Goal: Information Seeking & Learning: Learn about a topic

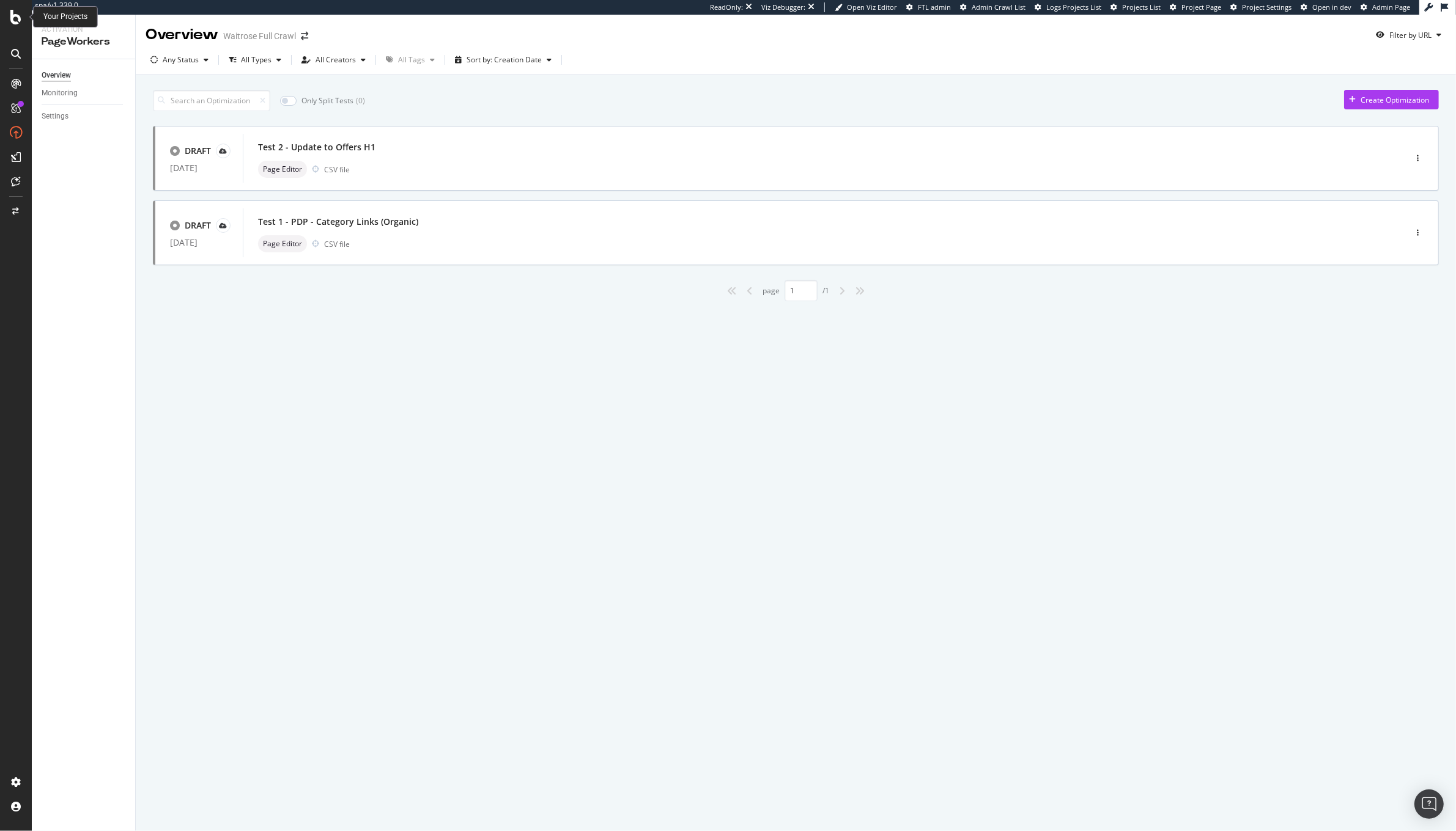
click at [18, 19] on icon at bounding box center [16, 17] width 11 height 15
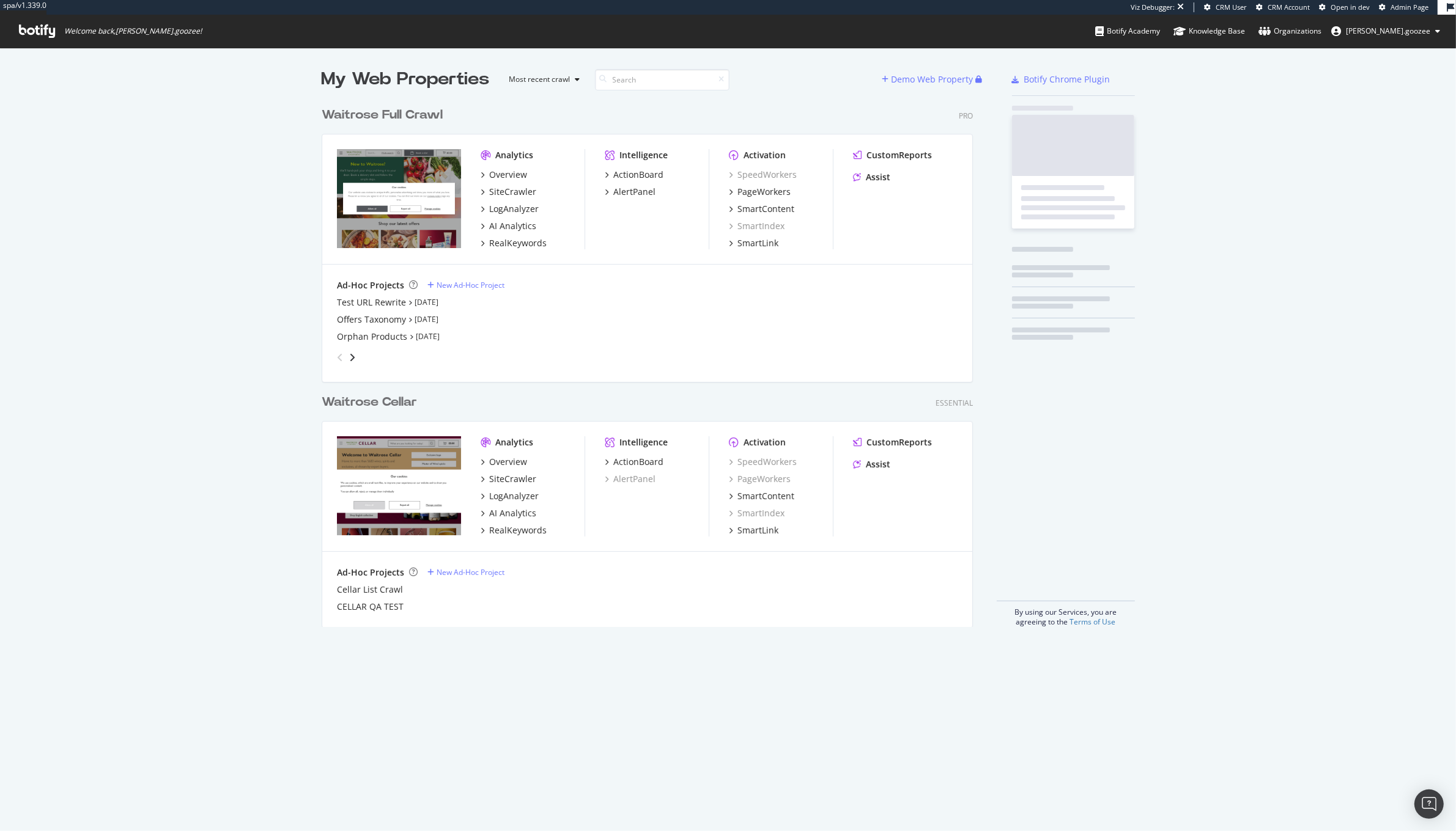
scroll to position [524, 649]
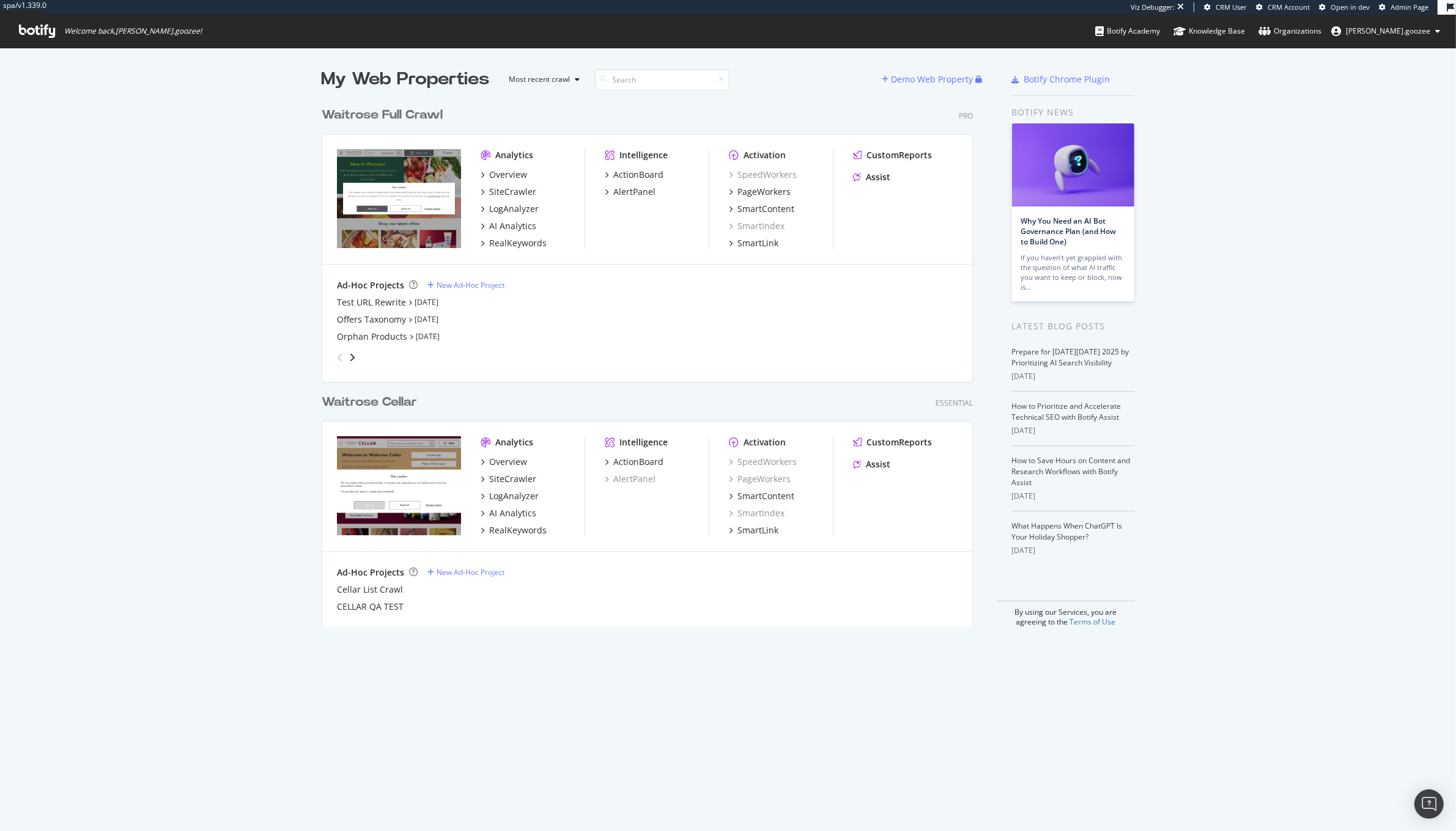
click at [447, 114] on div "Waitrose Full Crawl Pro" at bounding box center [647, 115] width 651 height 18
click at [444, 114] on div "Waitrose Full Crawl Pro" at bounding box center [647, 115] width 651 height 18
click at [441, 114] on div "Waitrose Full Crawl" at bounding box center [384, 115] width 126 height 18
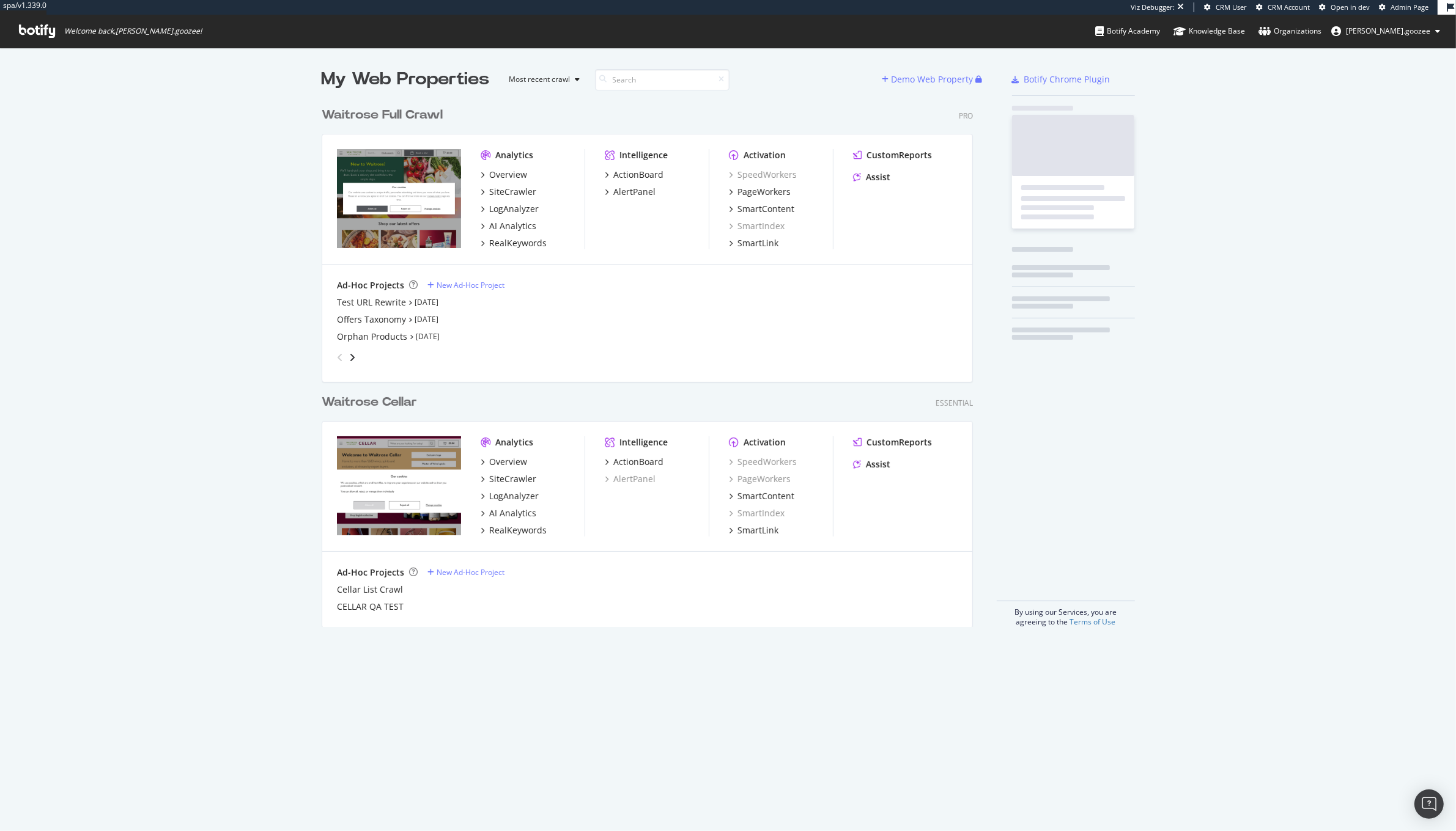
scroll to position [524, 649]
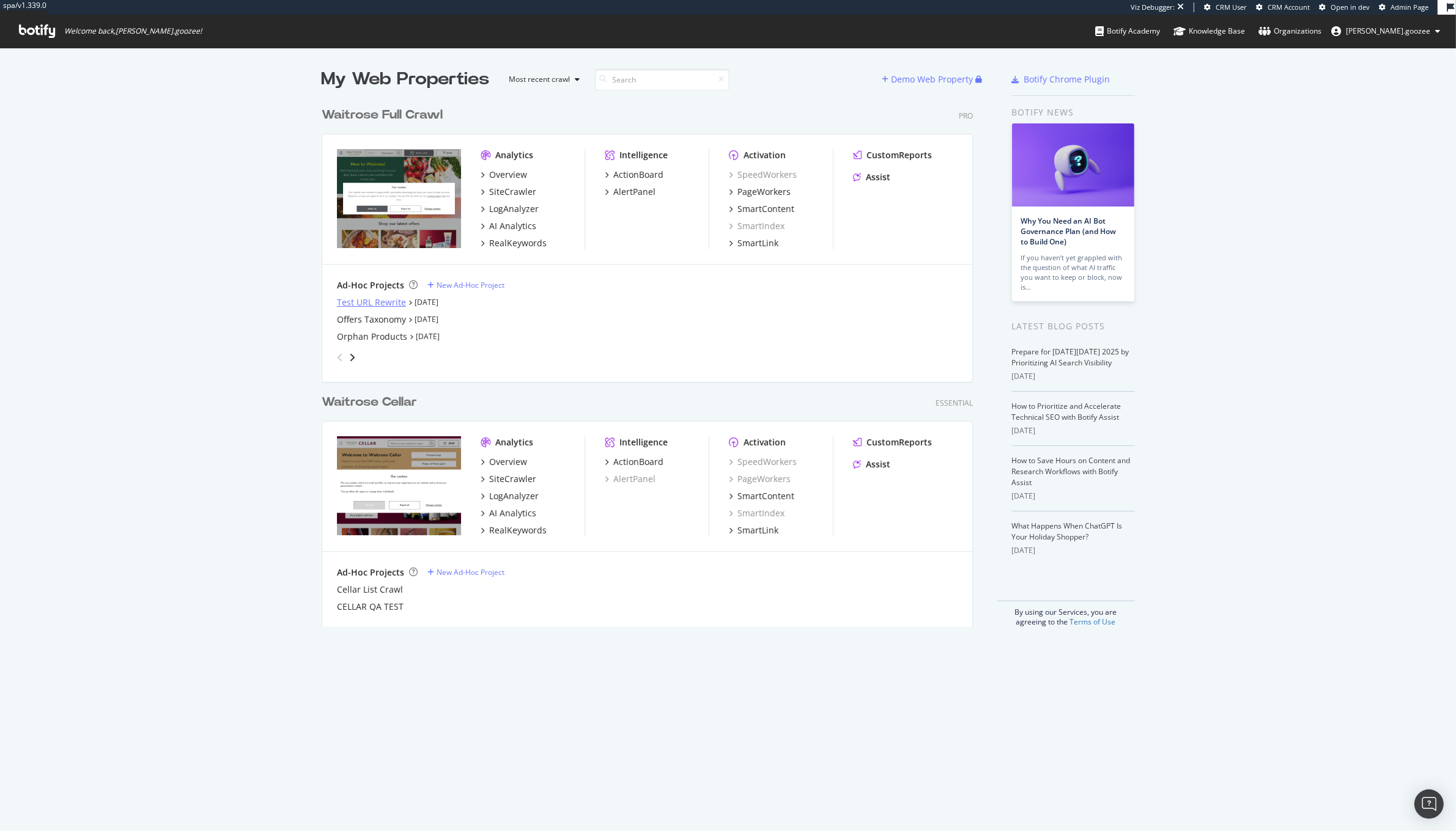
click at [366, 302] on div "Test URL Rewrite" at bounding box center [371, 302] width 69 height 12
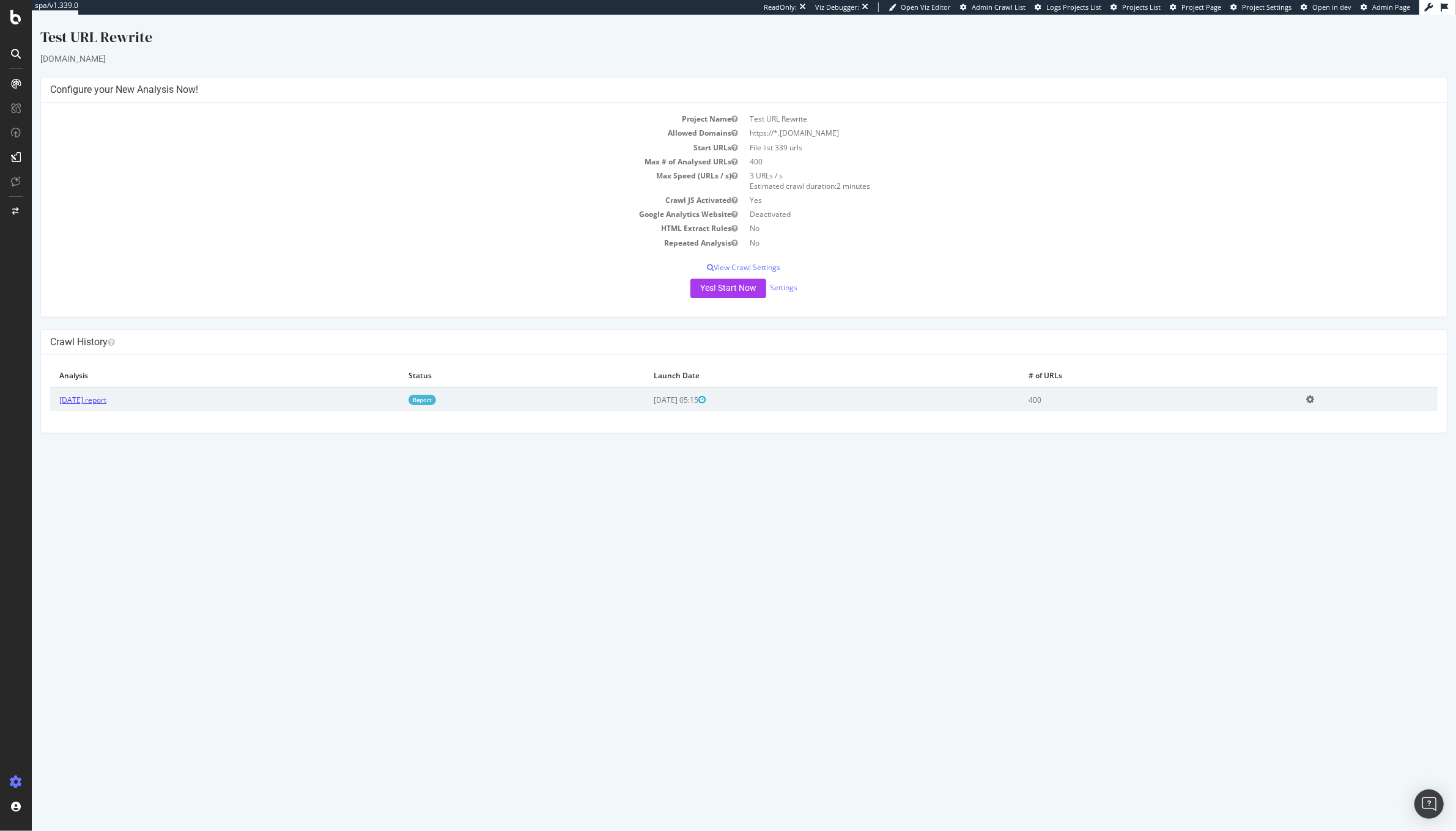
click at [89, 398] on link "[DATE] report" at bounding box center [83, 400] width 47 height 11
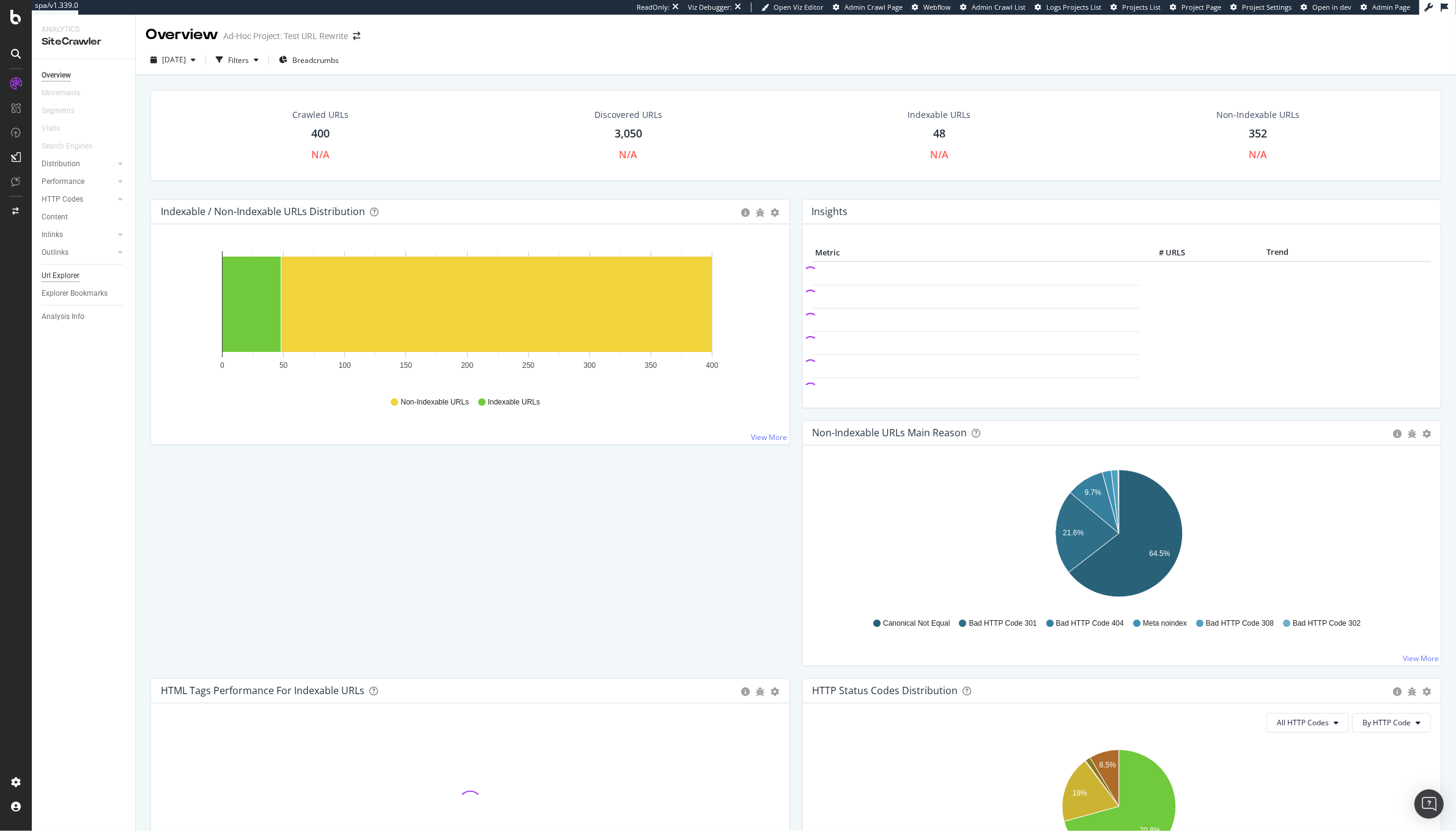
click at [48, 278] on div "Url Explorer" at bounding box center [60, 276] width 38 height 13
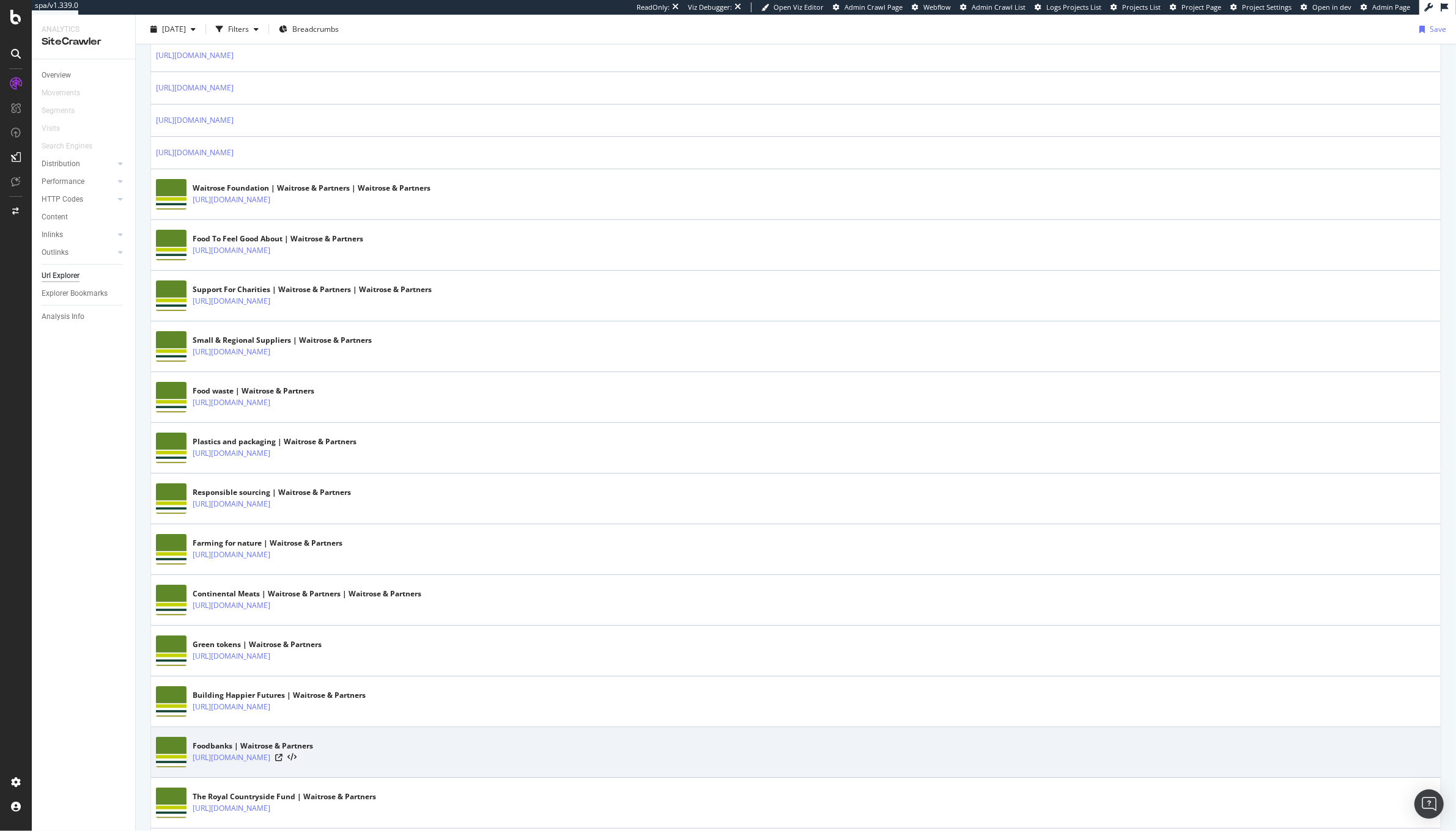
scroll to position [1576, 0]
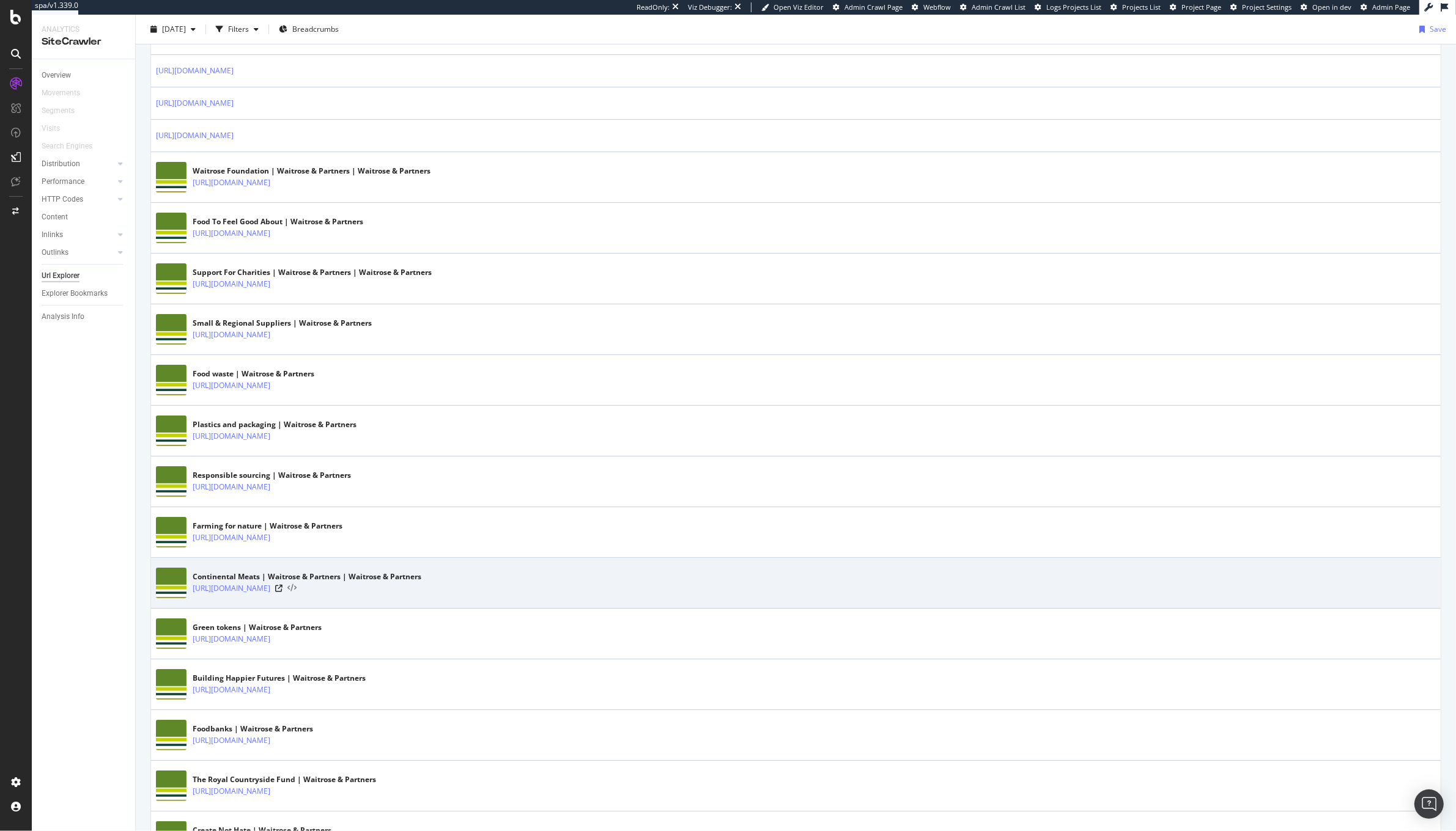
click at [296, 593] on icon at bounding box center [291, 589] width 9 height 9
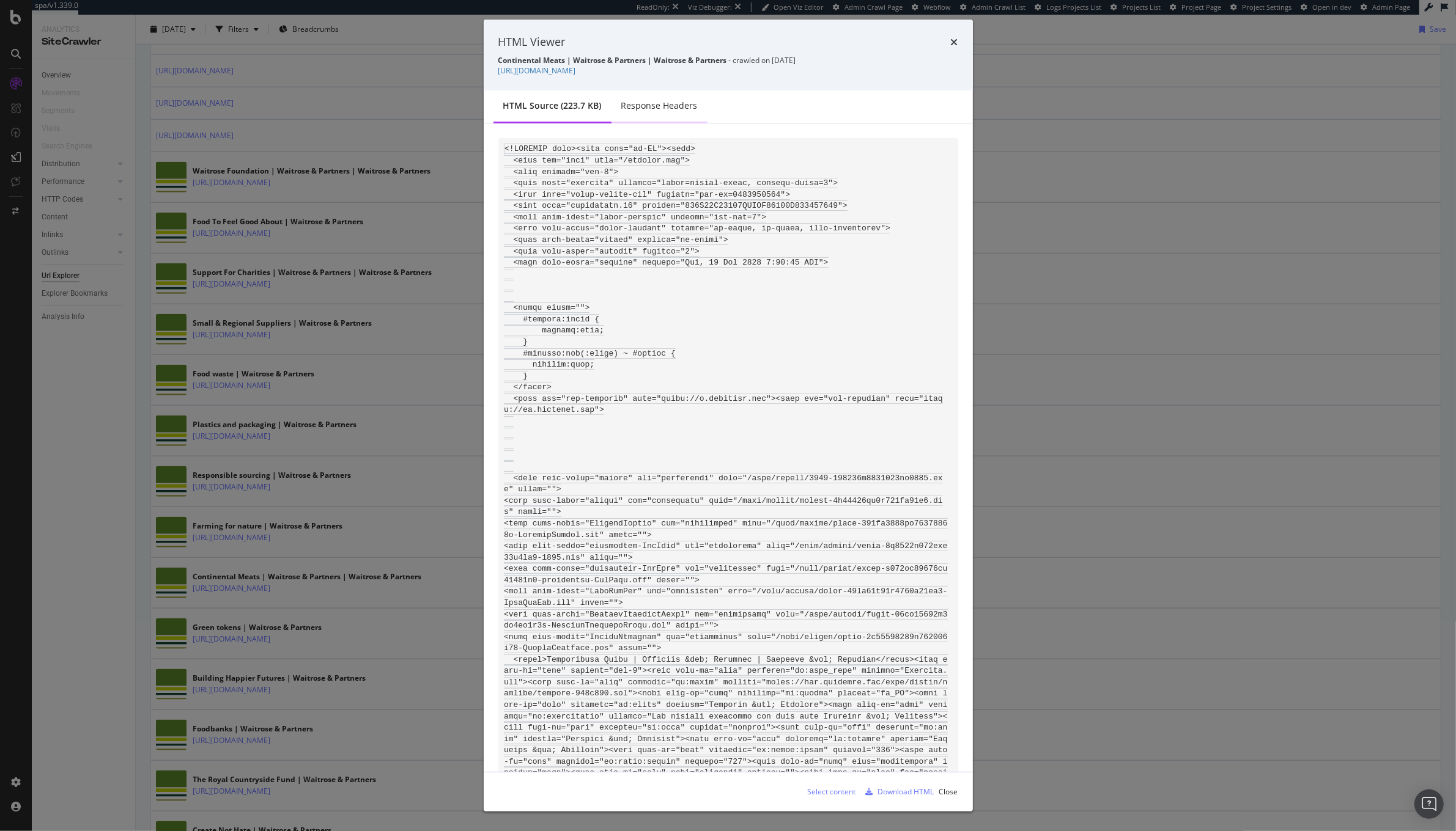
click at [653, 96] on div "Response Headers" at bounding box center [659, 106] width 96 height 34
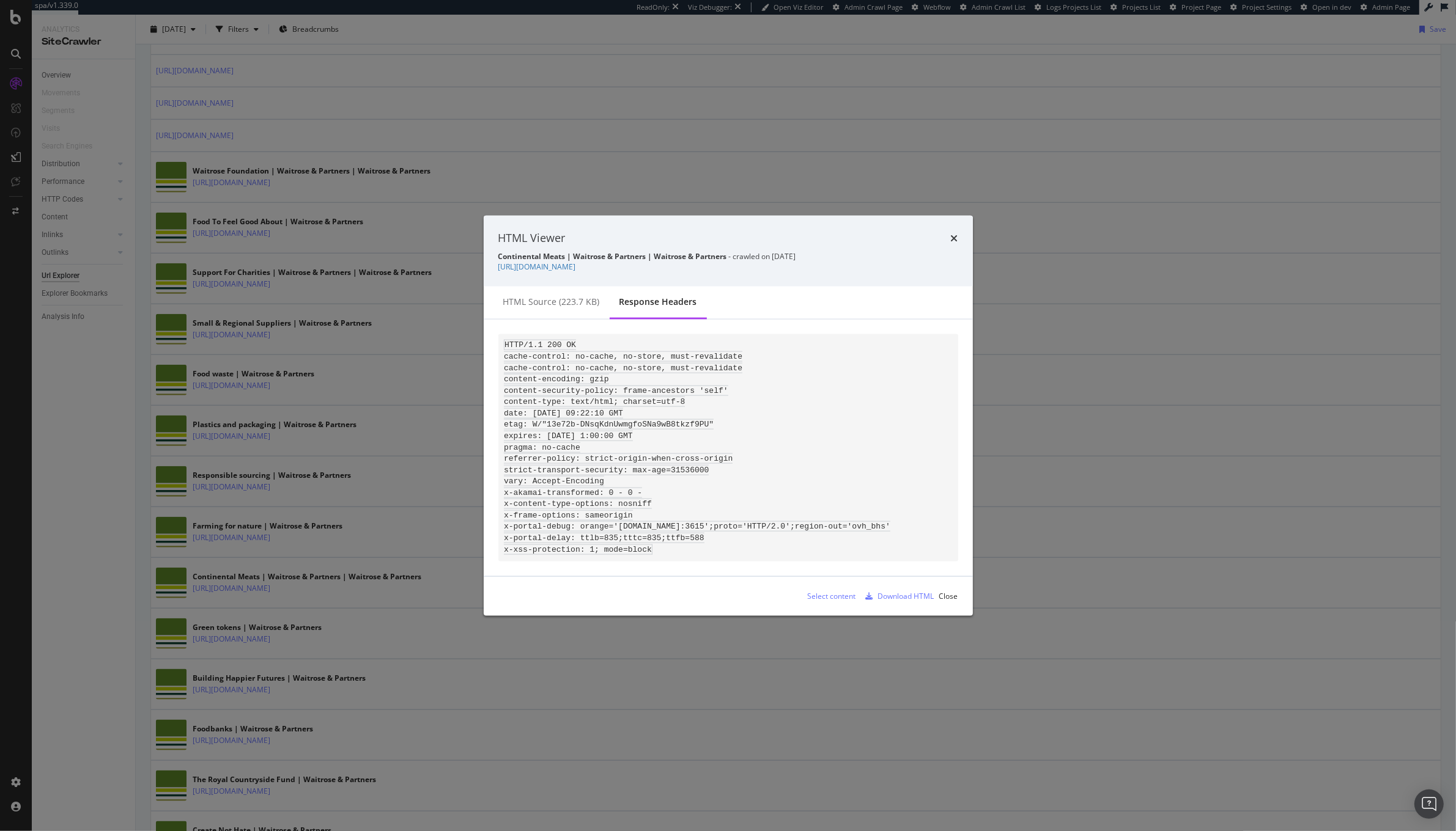
click at [958, 225] on div "HTML Viewer Continental Meats | Waitrose & Partners | Waitrose & Partners - cra…" at bounding box center [728, 251] width 489 height 71
click at [953, 233] on icon "times" at bounding box center [954, 238] width 7 height 10
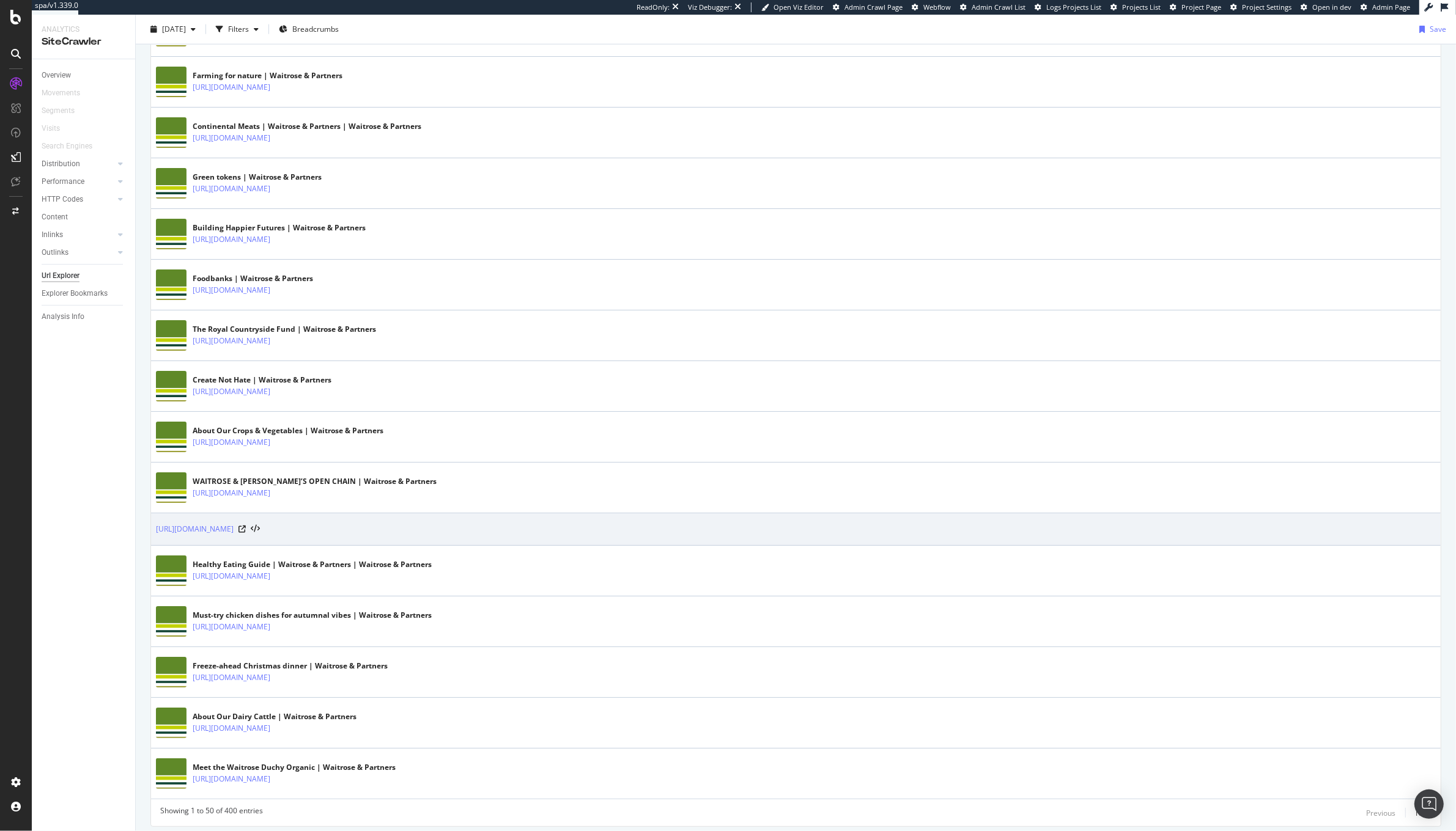
scroll to position [2073, 0]
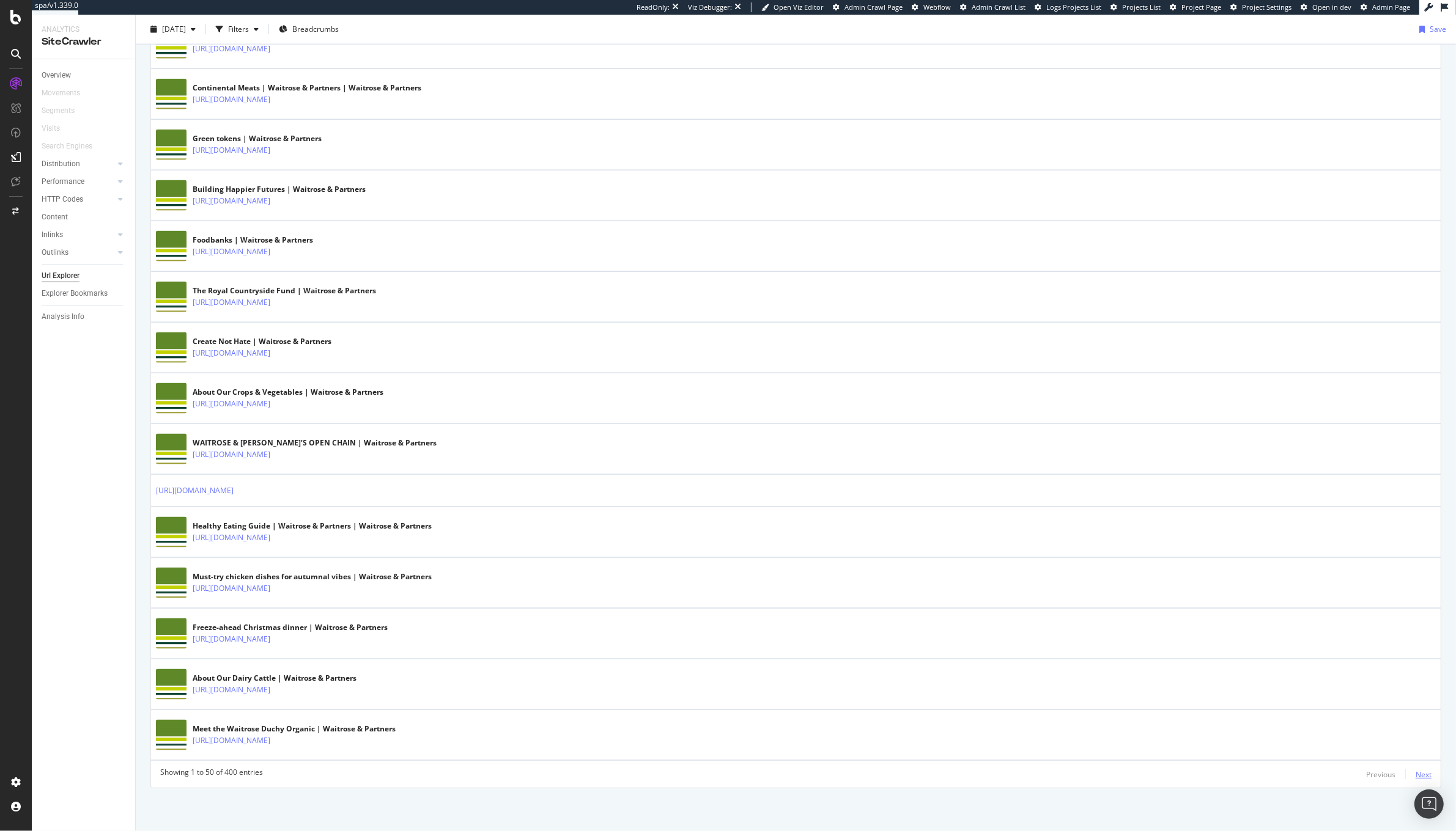
click at [1415, 779] on div "Next" at bounding box center [1423, 775] width 16 height 11
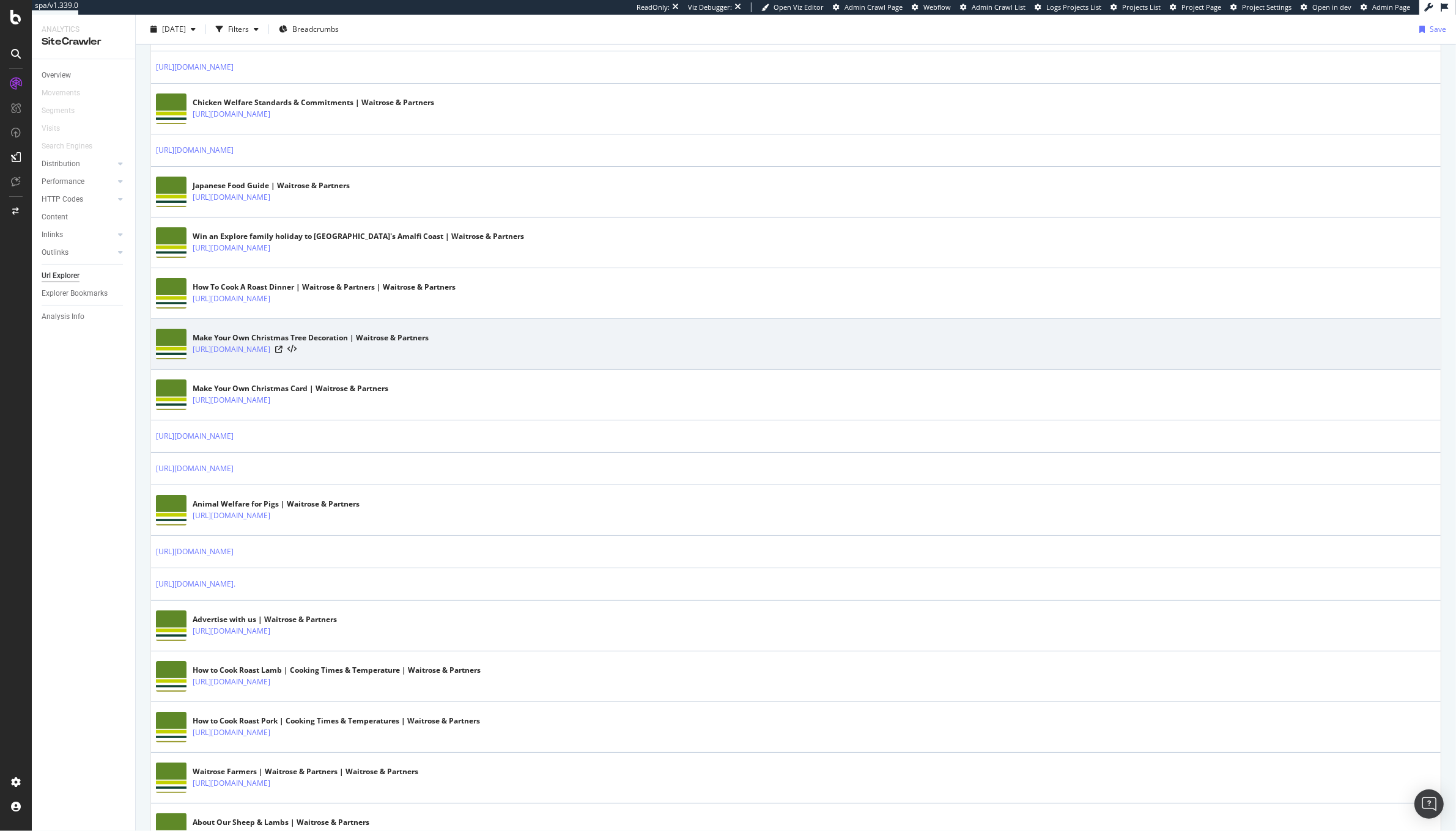
scroll to position [695, 0]
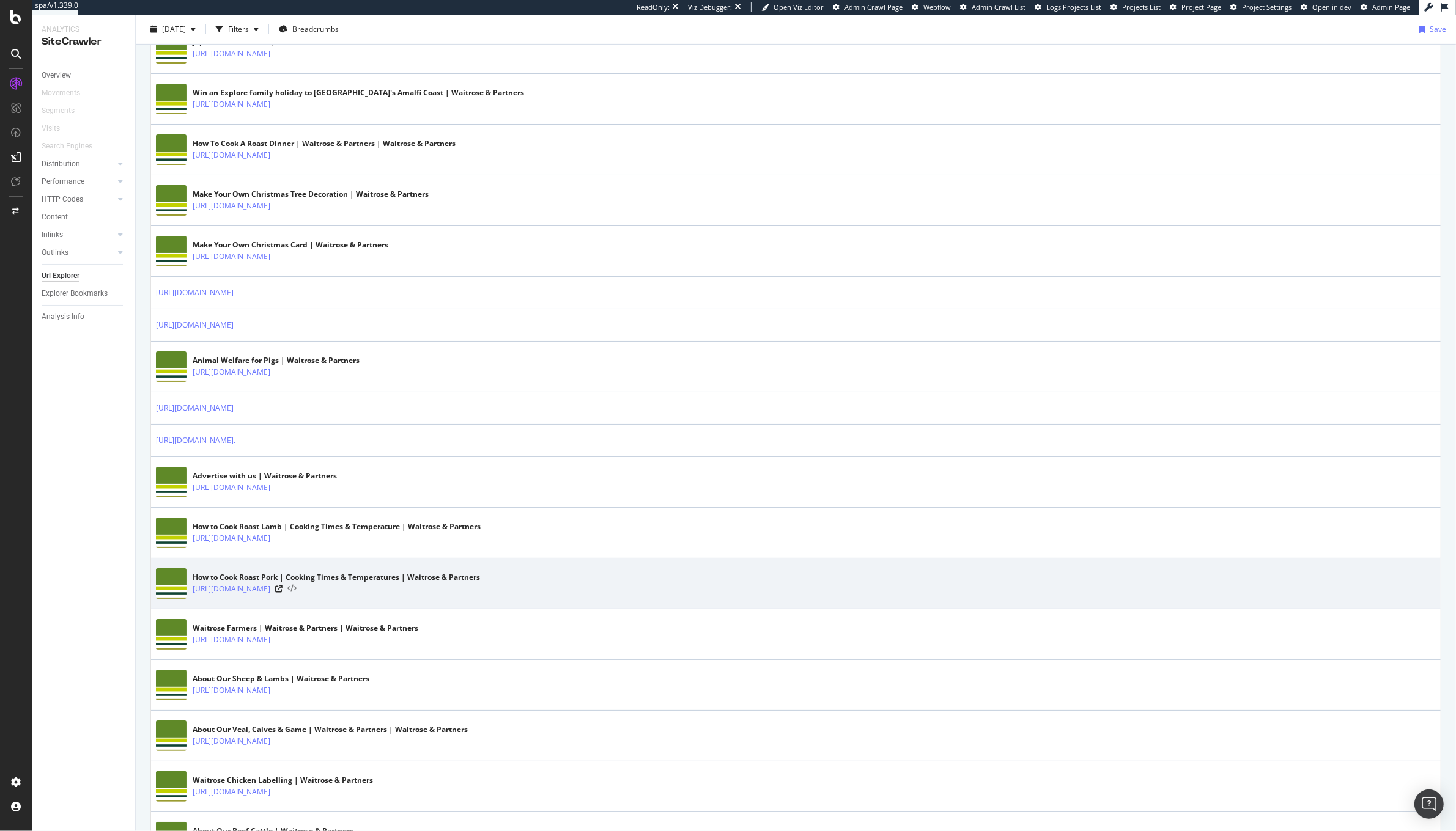
click at [296, 593] on icon at bounding box center [291, 589] width 9 height 9
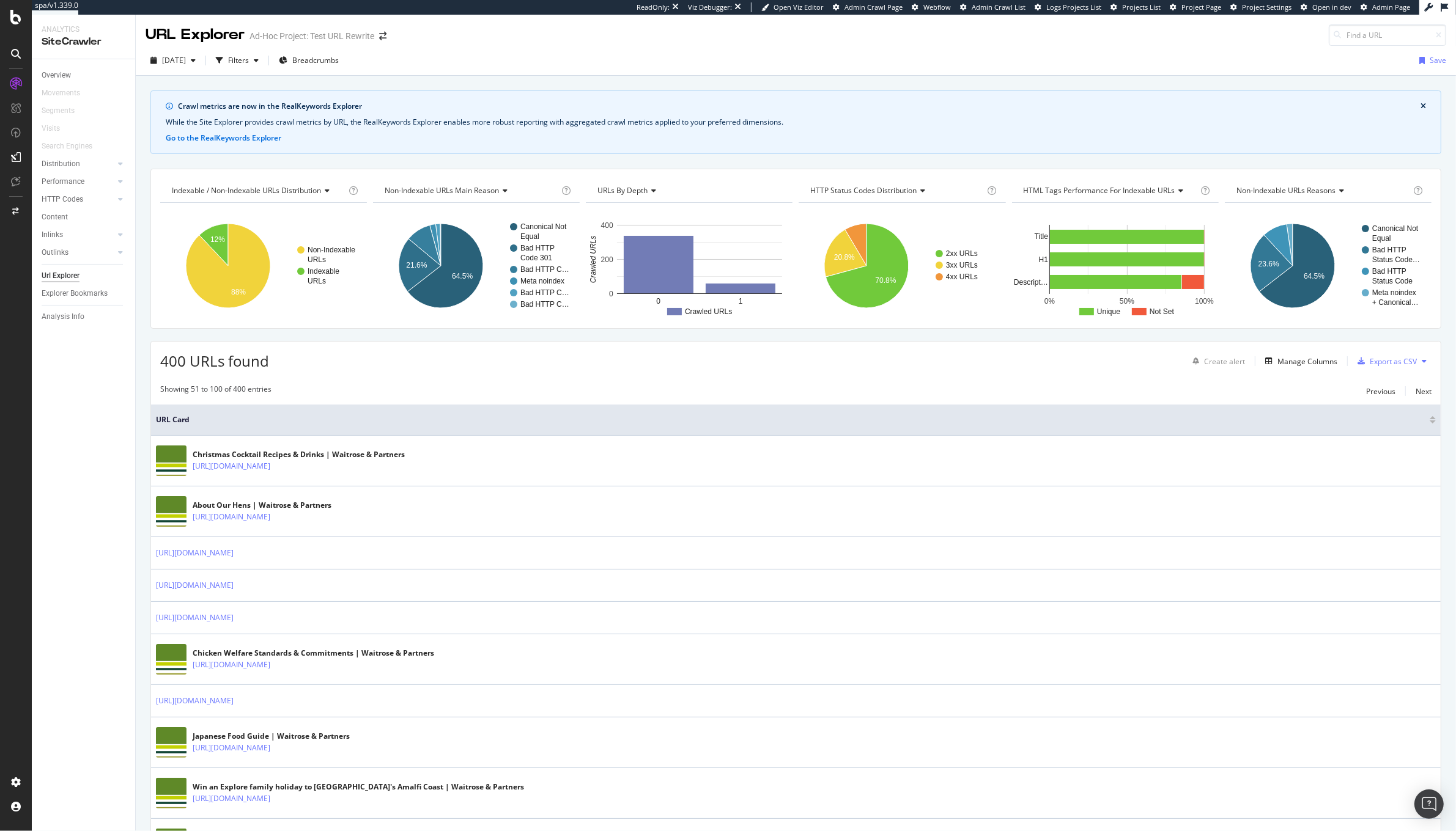
scroll to position [1, 0]
click at [1415, 396] on div "Next" at bounding box center [1423, 391] width 16 height 11
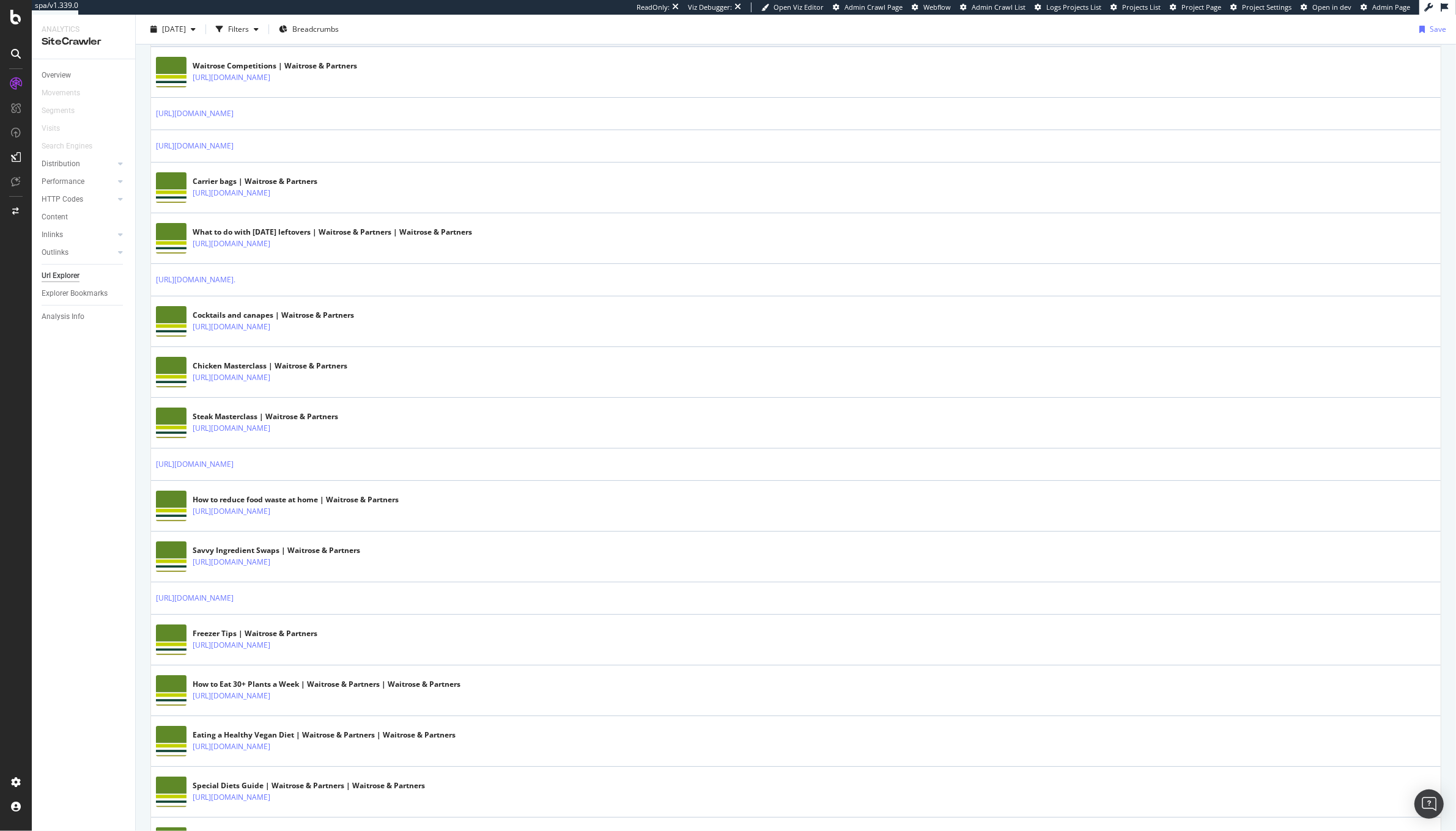
scroll to position [805, 0]
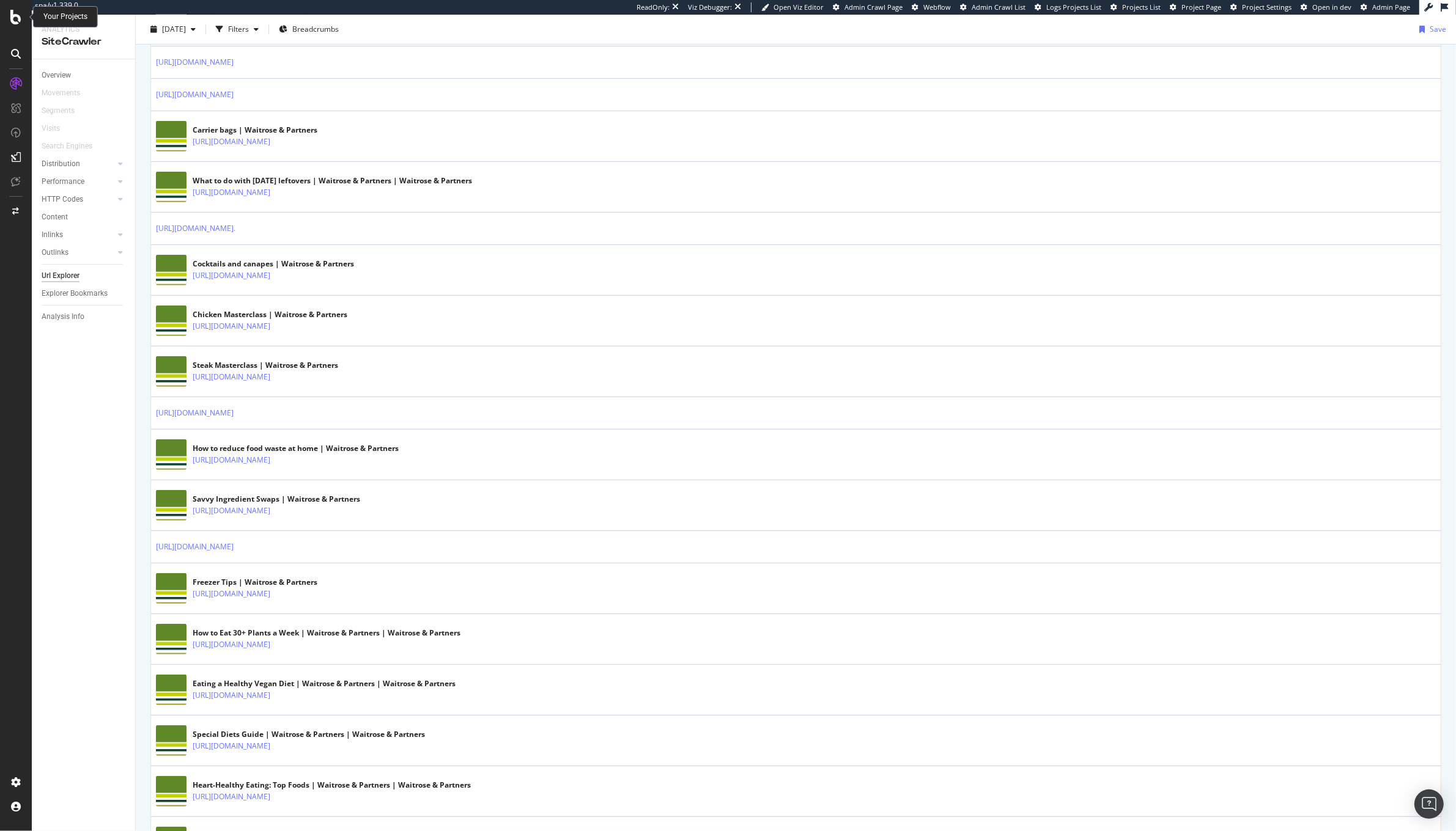
click at [8, 19] on div at bounding box center [16, 17] width 29 height 15
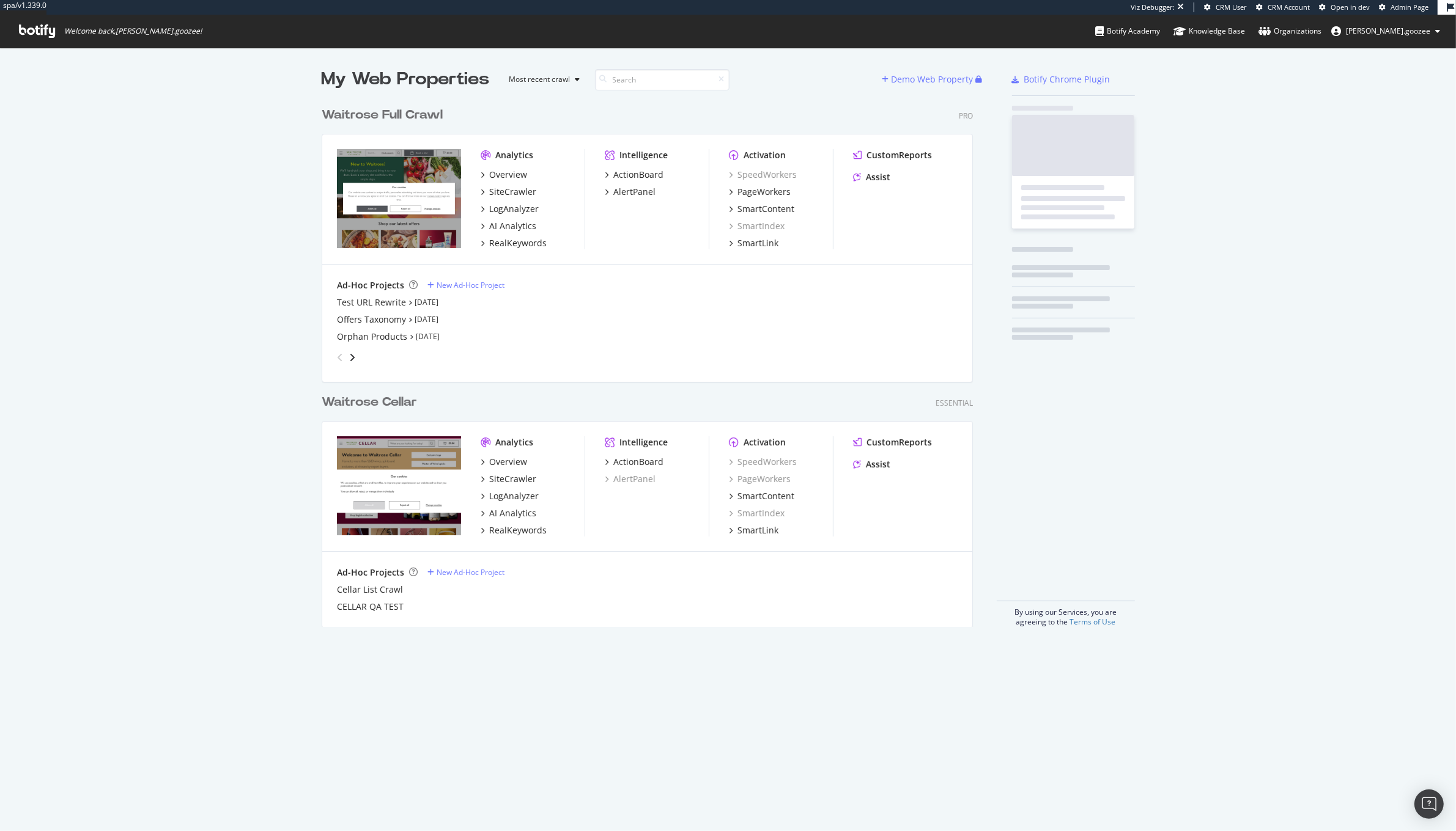
scroll to position [524, 649]
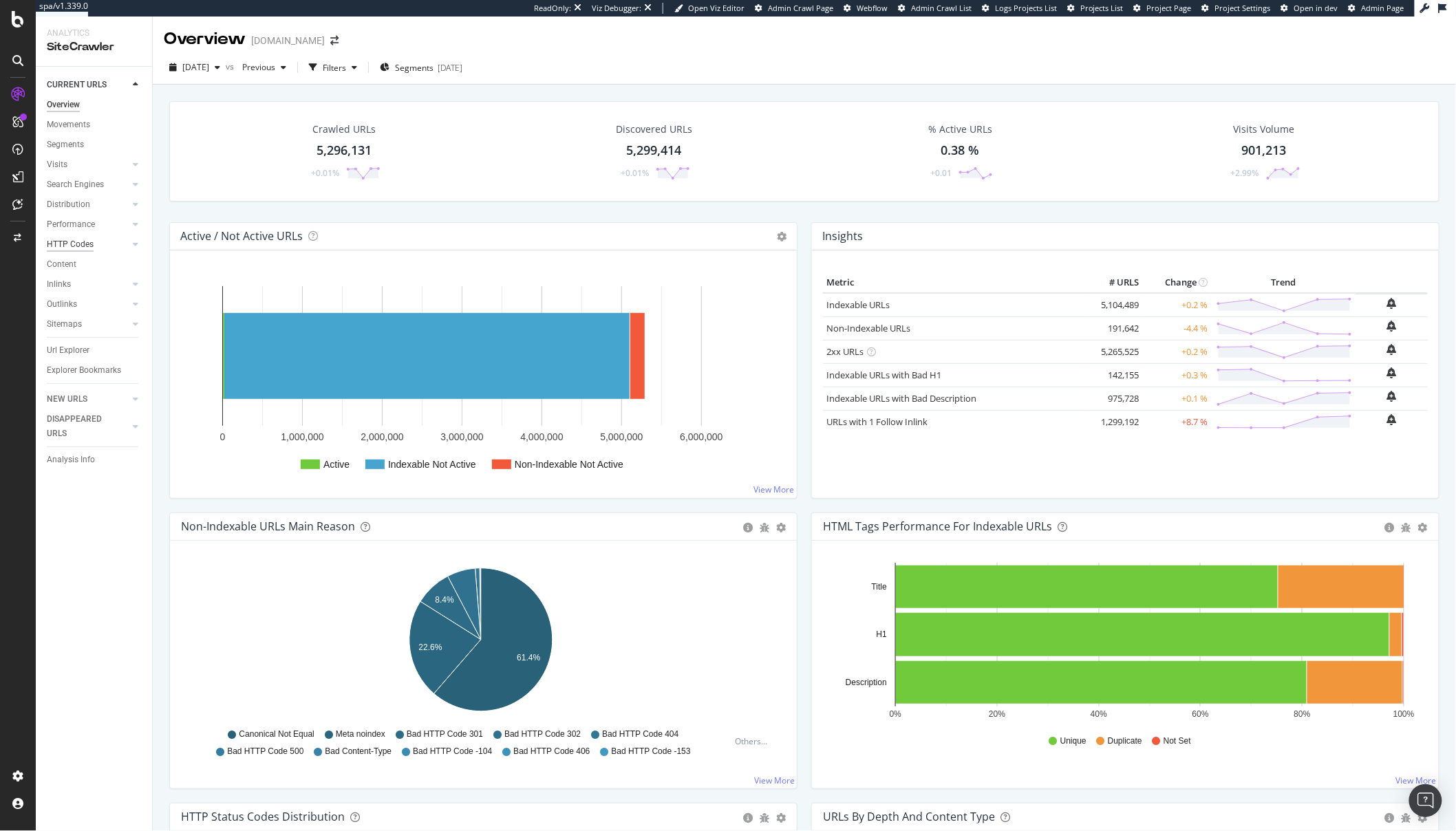
click at [71, 242] on div "HTTP Codes" at bounding box center [70, 244] width 47 height 14
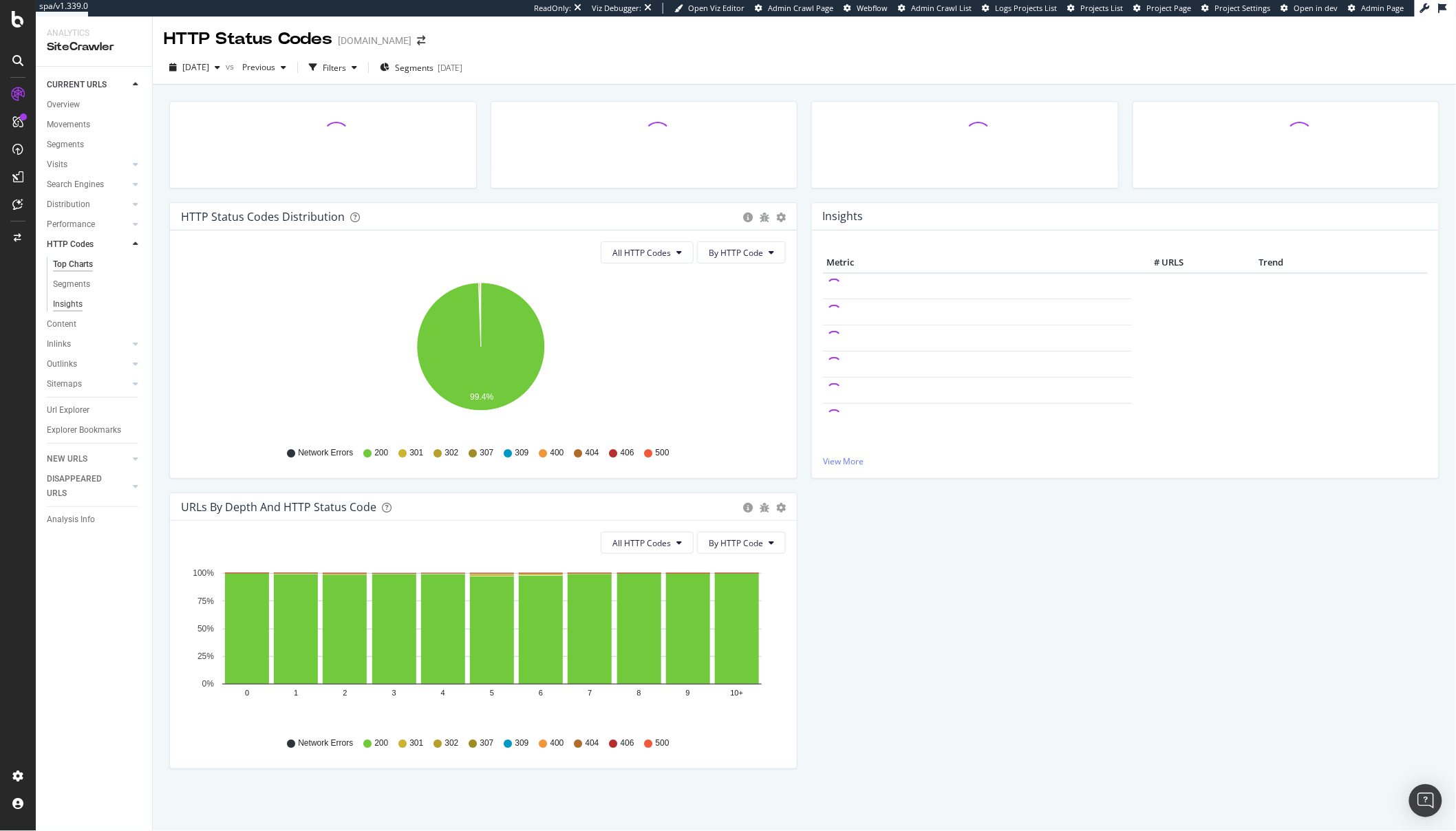
click at [72, 301] on div "Insights" at bounding box center [67, 305] width 30 height 14
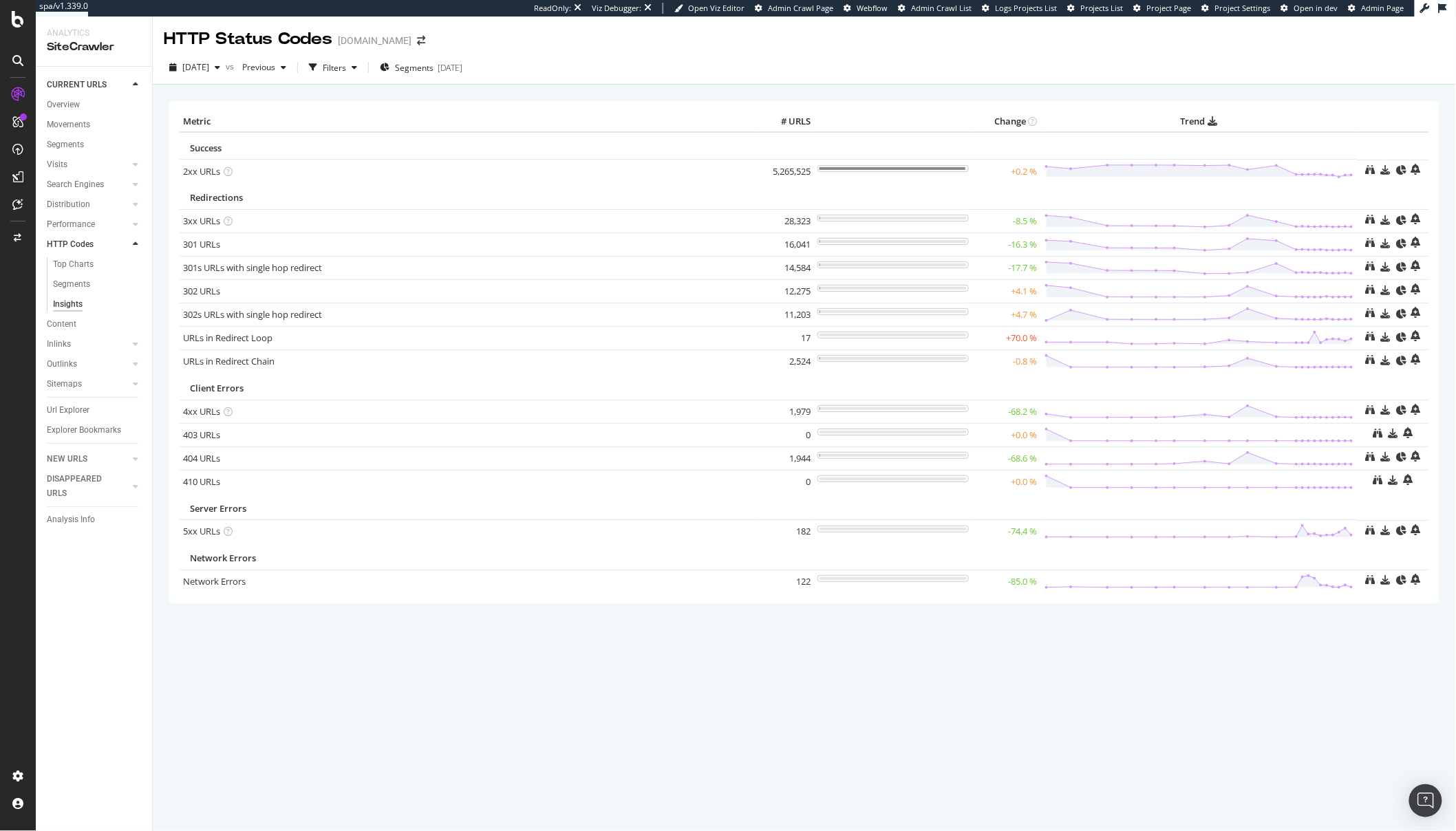
click at [1252, 707] on div "× Metric # URLS Change Trend Success 2xx URLs × Close Chart - API Requests List…" at bounding box center [804, 457] width 1303 height 747
click at [571, 695] on div "× Metric # URLS Change Trend Success 2xx URLs × Close Chart - API Requests List…" at bounding box center [804, 457] width 1303 height 747
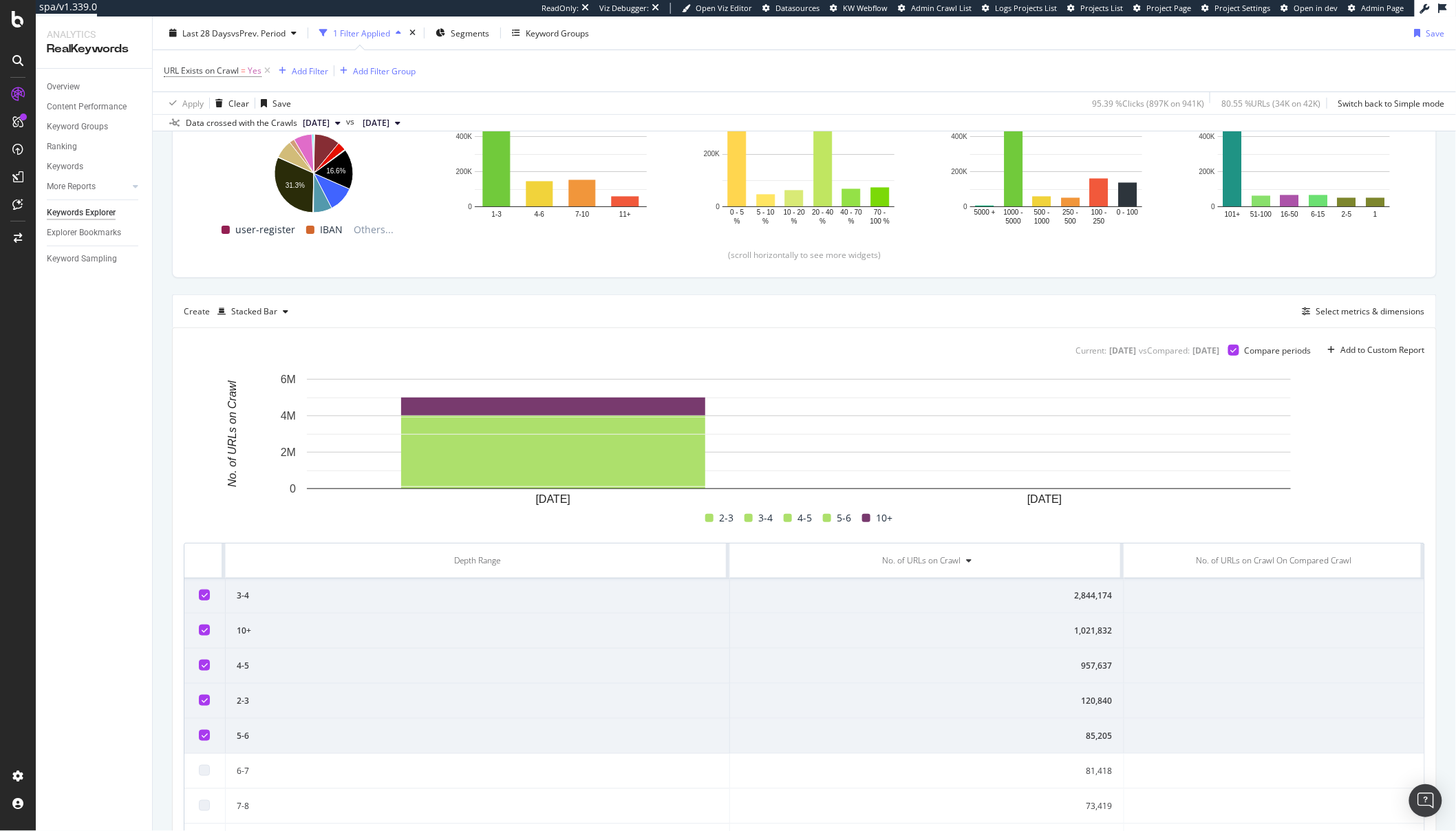
scroll to position [211, 0]
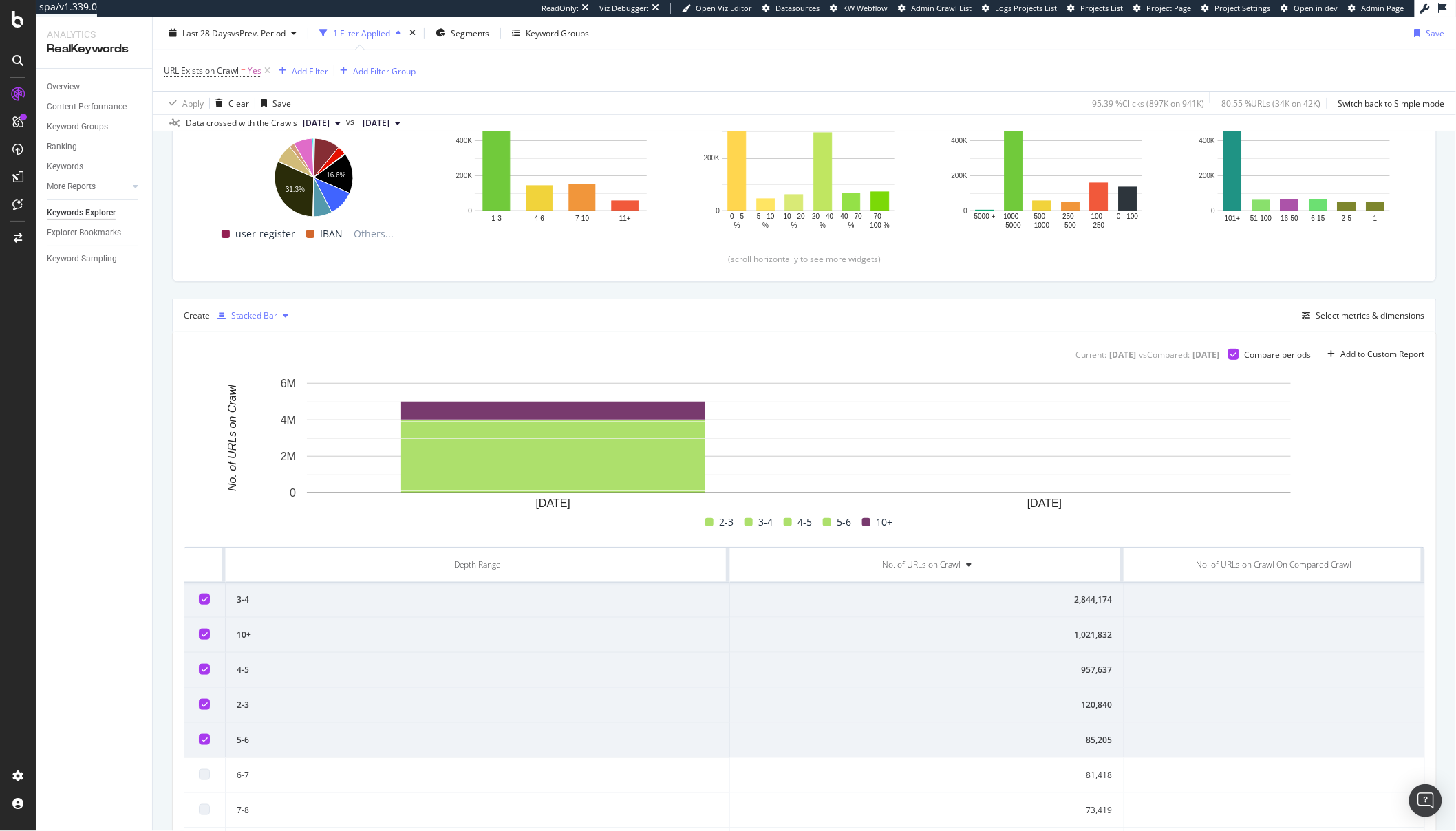
click at [256, 312] on div "Stacked Bar" at bounding box center [254, 316] width 46 height 8
click at [274, 414] on div "Bar" at bounding box center [261, 407] width 87 height 17
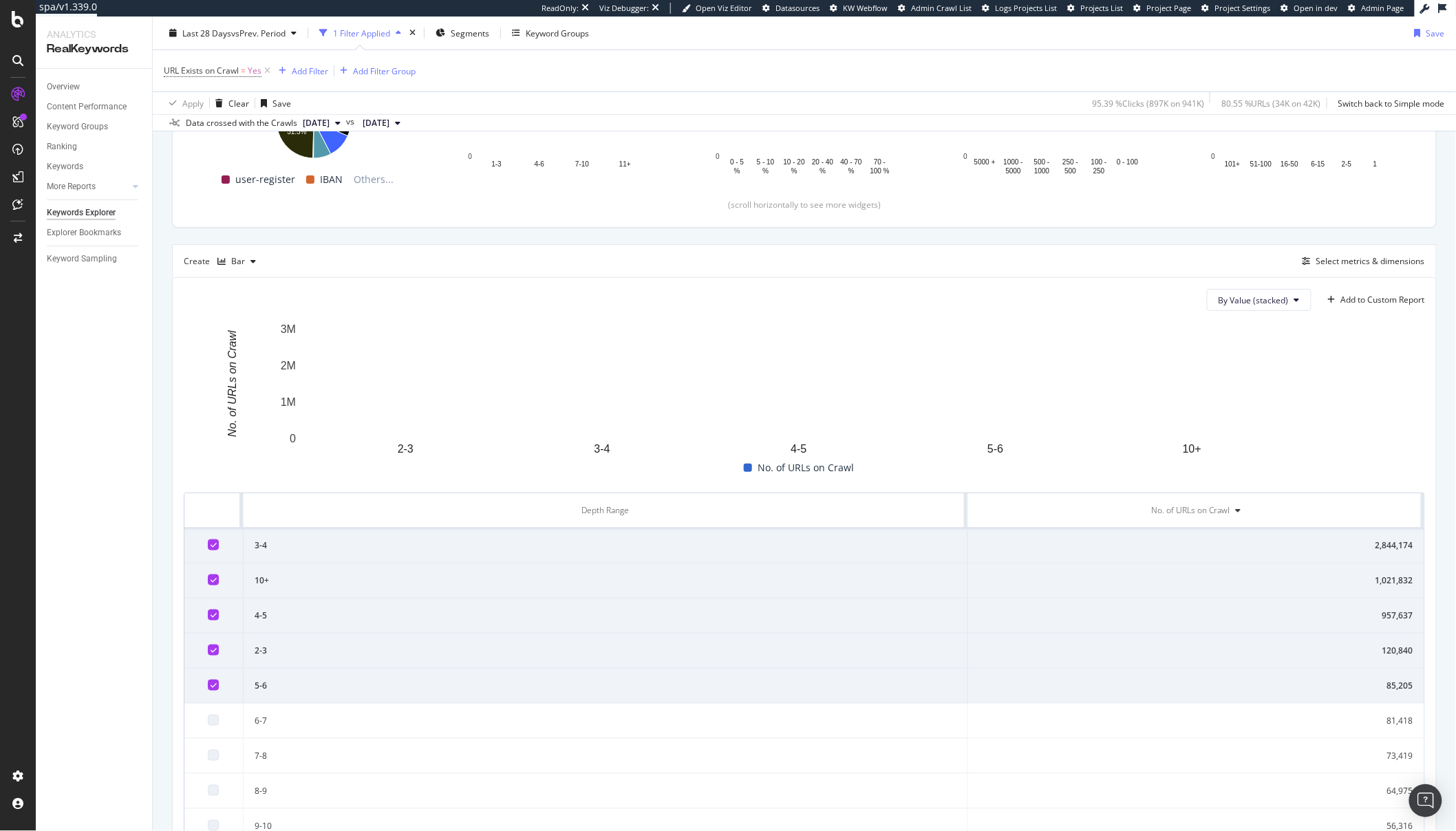
scroll to position [275, 0]
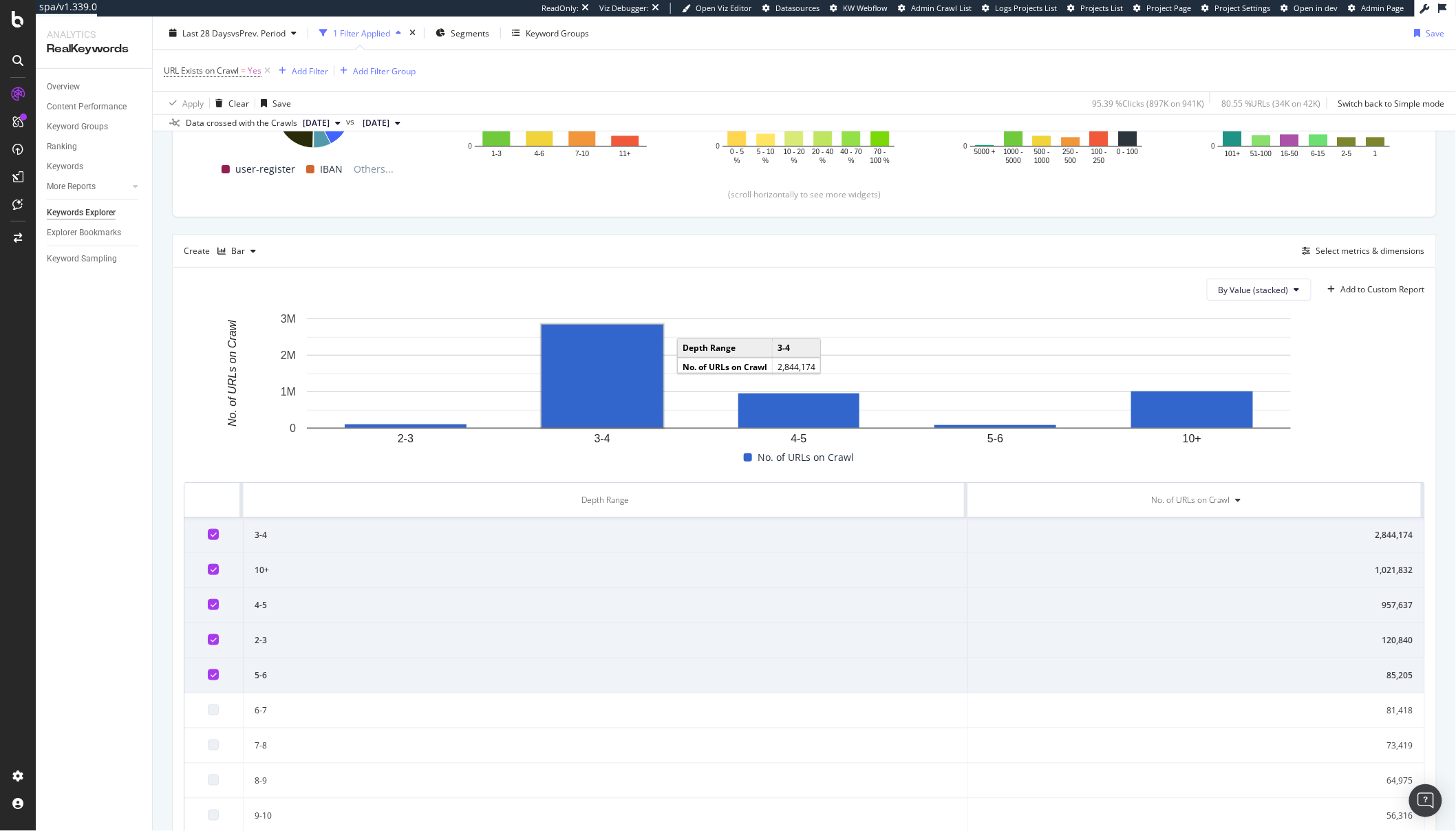
click at [558, 366] on rect "A chart." at bounding box center [603, 376] width 122 height 103
click at [583, 386] on rect "A chart." at bounding box center [602, 377] width 118 height 100
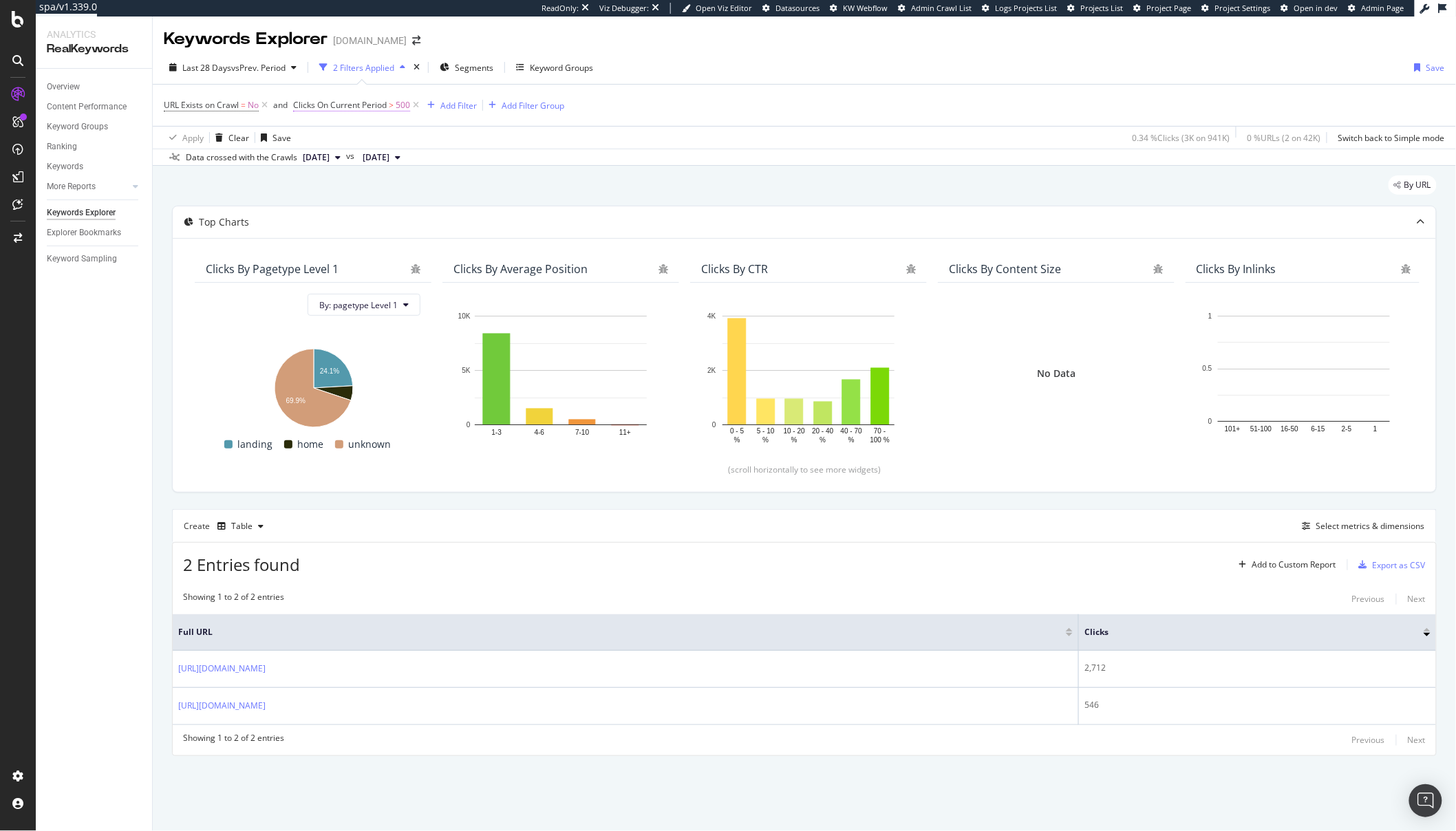
click at [407, 103] on span "500" at bounding box center [403, 105] width 14 height 19
click at [363, 205] on input "500" at bounding box center [381, 209] width 151 height 22
drag, startPoint x: 358, startPoint y: 207, endPoint x: 284, endPoint y: 207, distance: 74.0
click at [285, 207] on body "spa/v1.339.0 ReadOnly: Viz Debugger: Open Viz Editor Datasources KW Webflow Adm…" at bounding box center [728, 416] width 1456 height 831
type input "5"
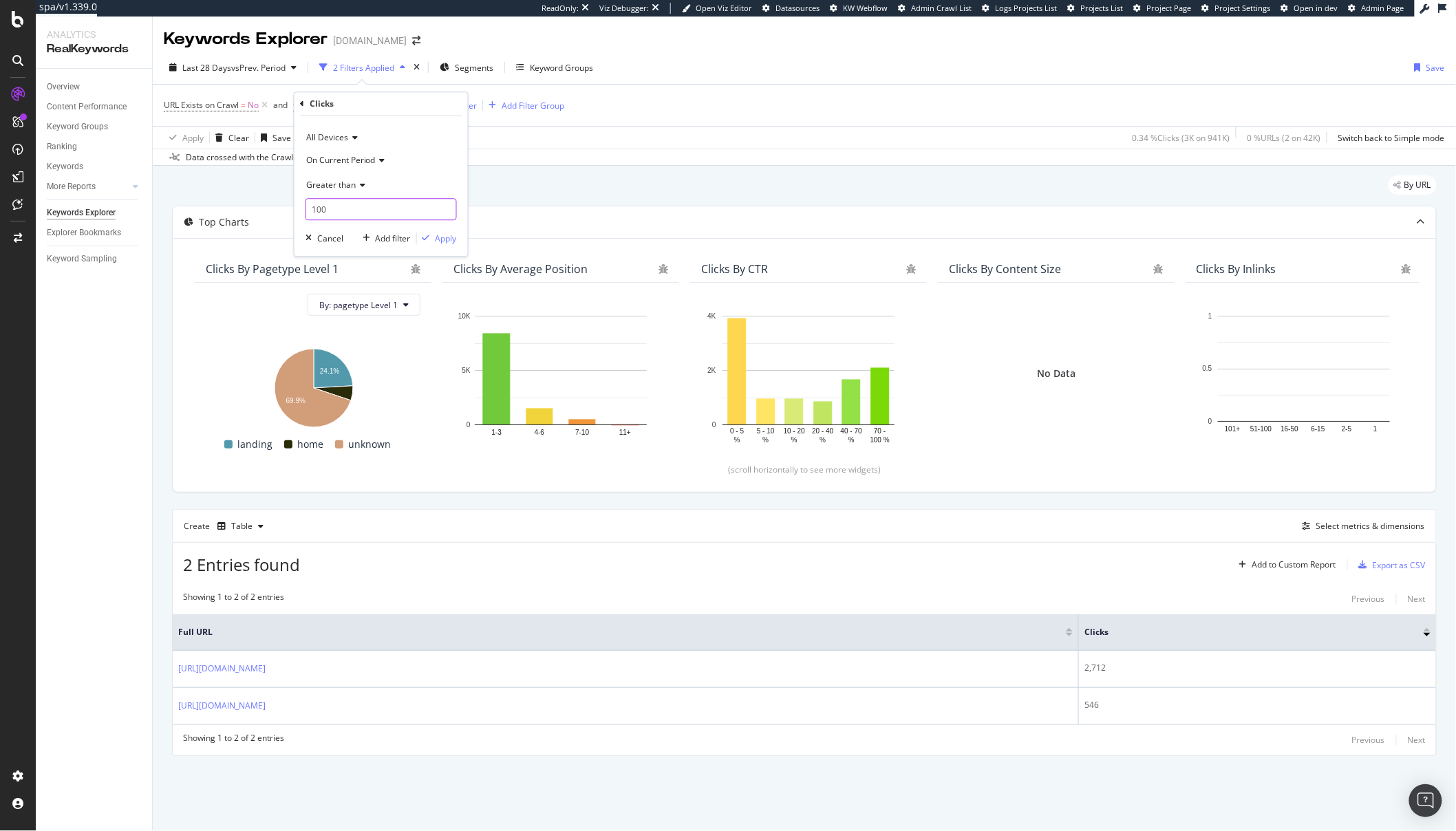
type input "100"
click at [441, 247] on div "All Devices On Current Period Greater than 100 Cancel Add filter Apply" at bounding box center [381, 186] width 174 height 141
click at [443, 238] on div "Apply" at bounding box center [446, 238] width 22 height 12
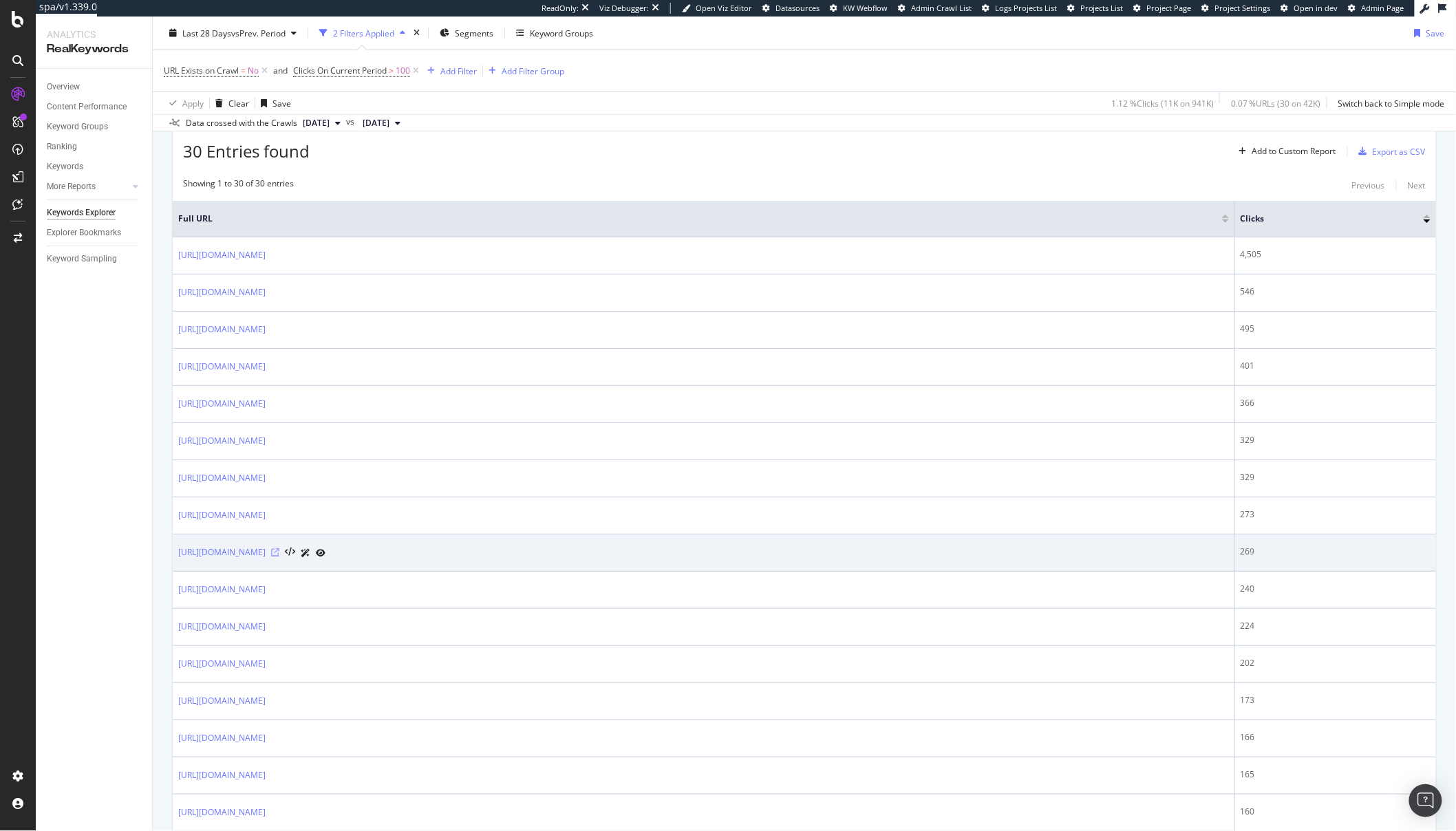
scroll to position [414, 0]
click at [280, 549] on icon at bounding box center [275, 552] width 8 height 8
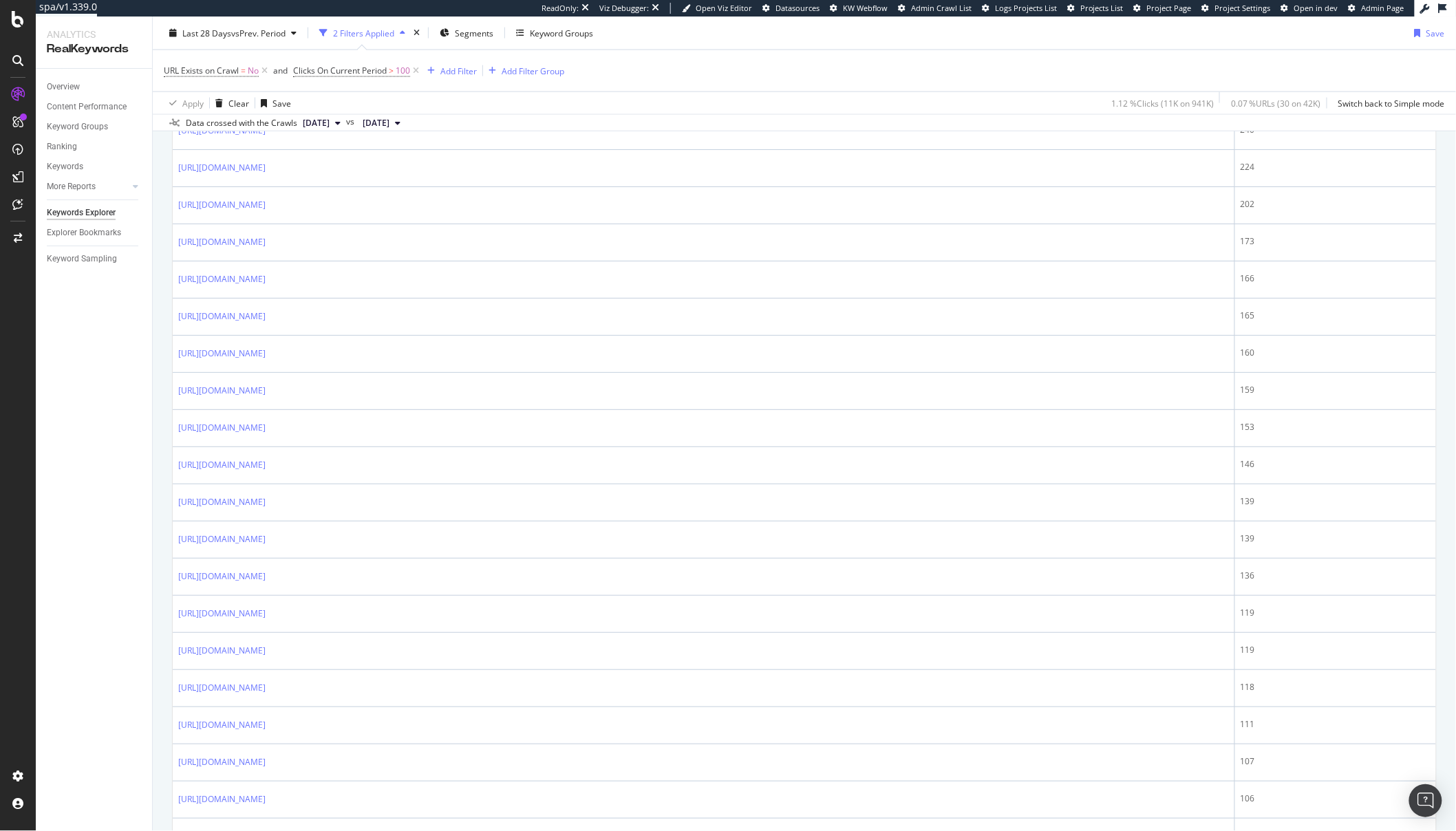
scroll to position [883, 0]
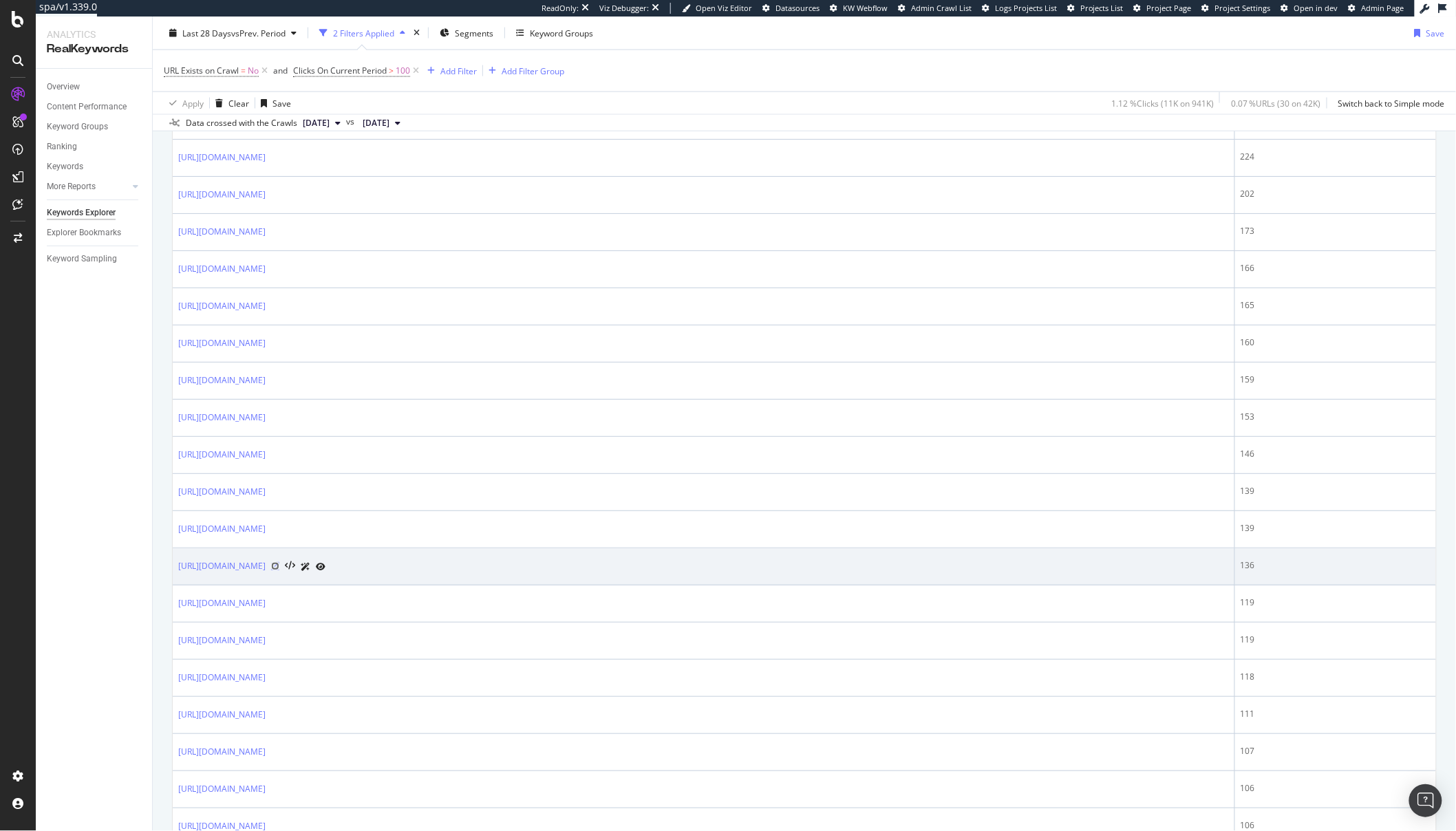
click at [280, 571] on icon at bounding box center [275, 567] width 8 height 8
